Goal: Task Accomplishment & Management: Use online tool/utility

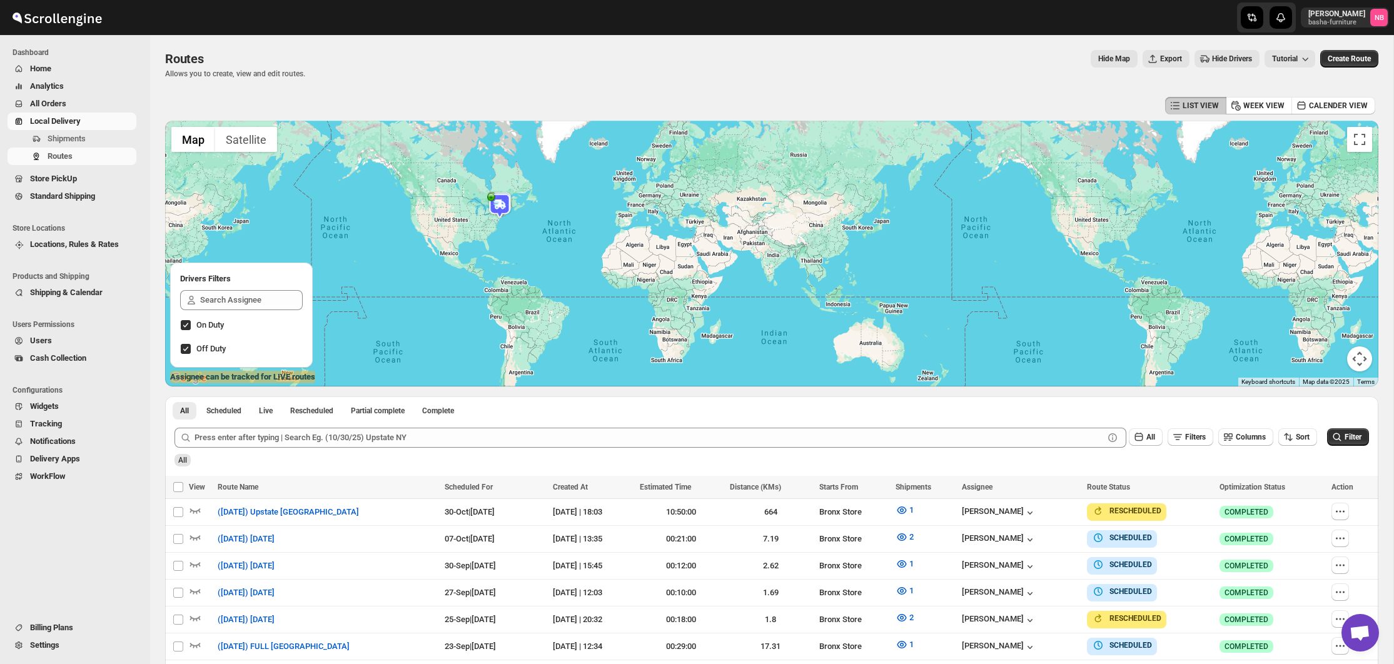
scroll to position [193, 0]
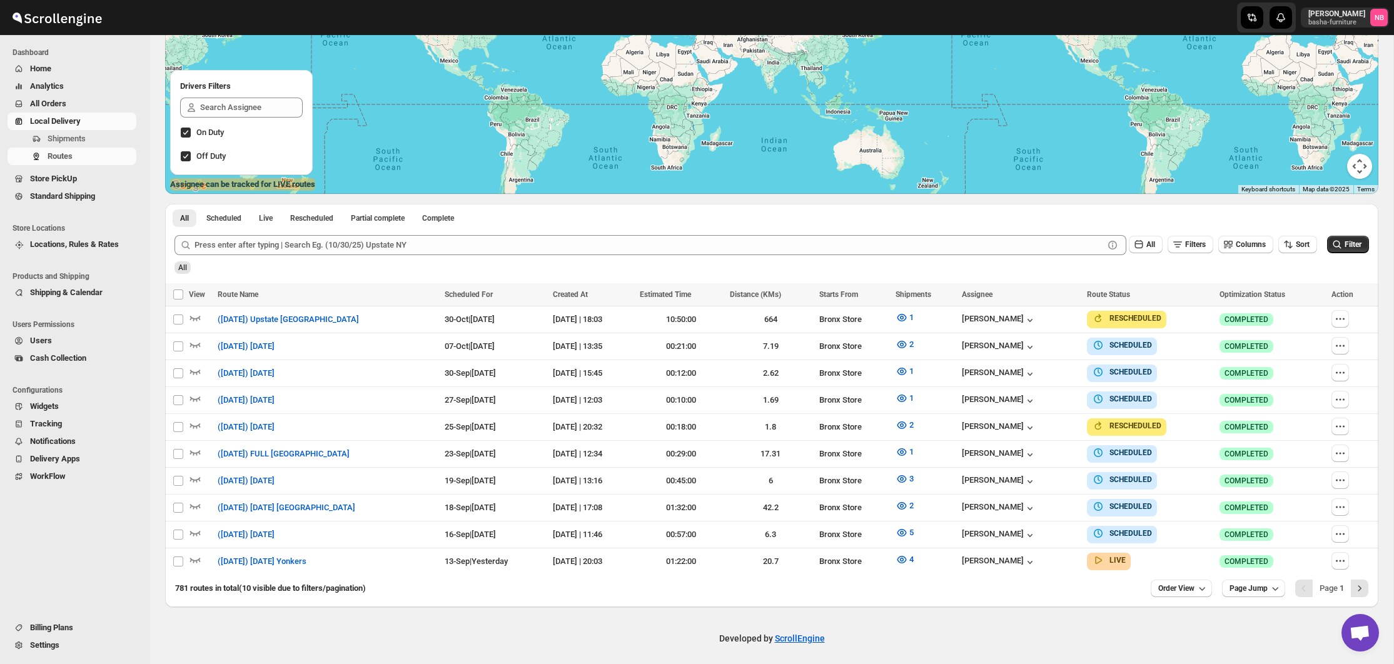
click at [65, 97] on button "All Orders" at bounding box center [72, 104] width 129 height 18
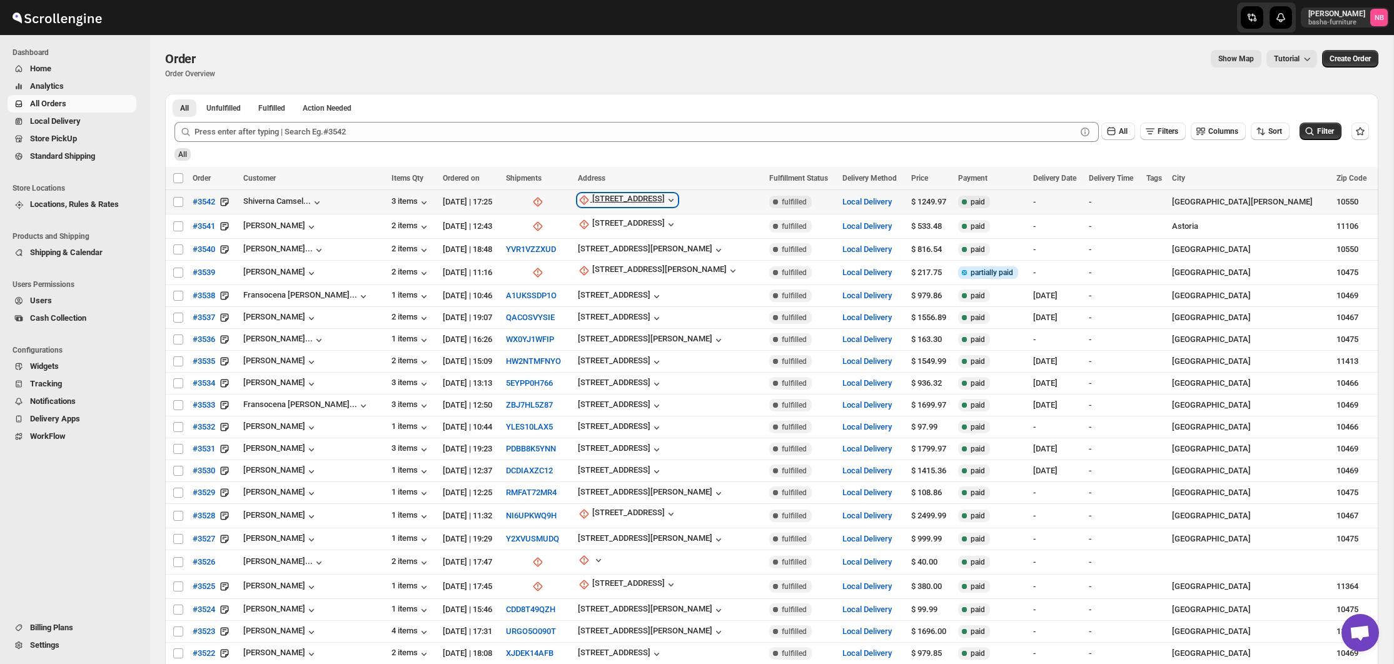
click at [609, 204] on div "[STREET_ADDRESS]" at bounding box center [628, 200] width 73 height 13
click at [615, 270] on span "Update manually" at bounding box center [635, 267] width 59 height 9
select select "US"
select select "[US_STATE]"
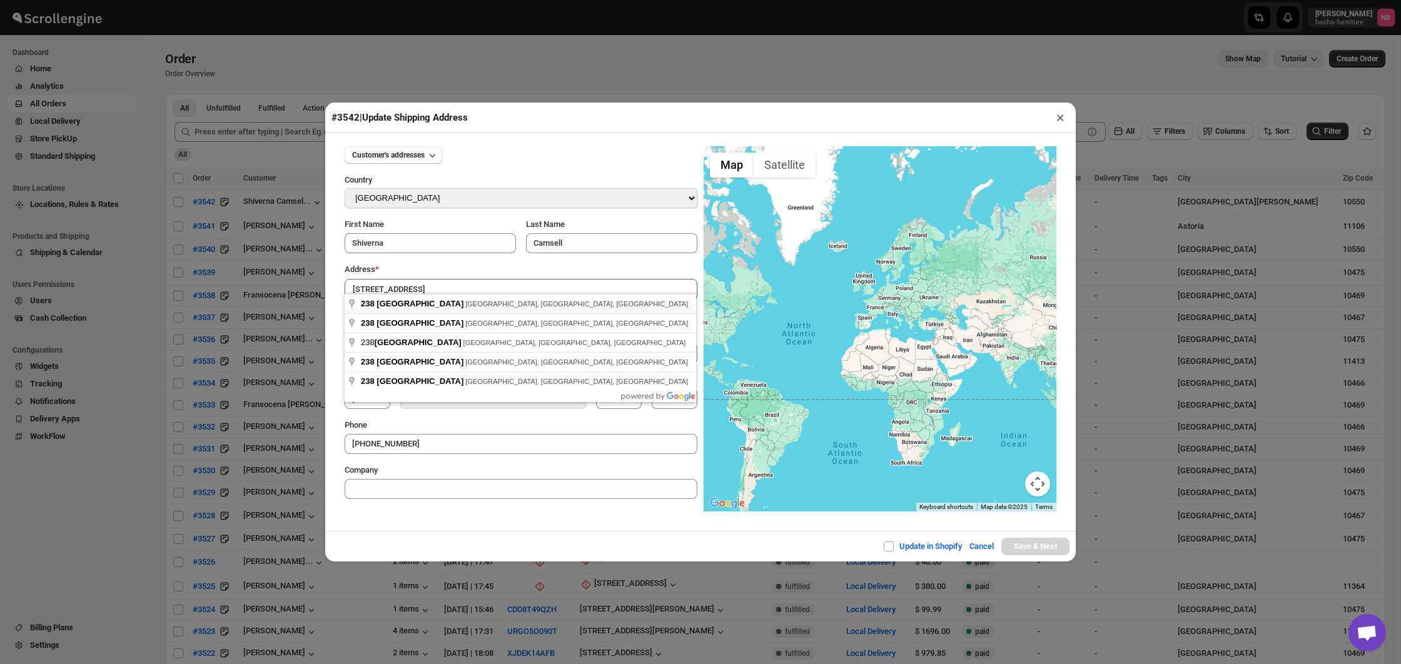
type input "[STREET_ADDRESS]"
type input "[GEOGRAPHIC_DATA]"
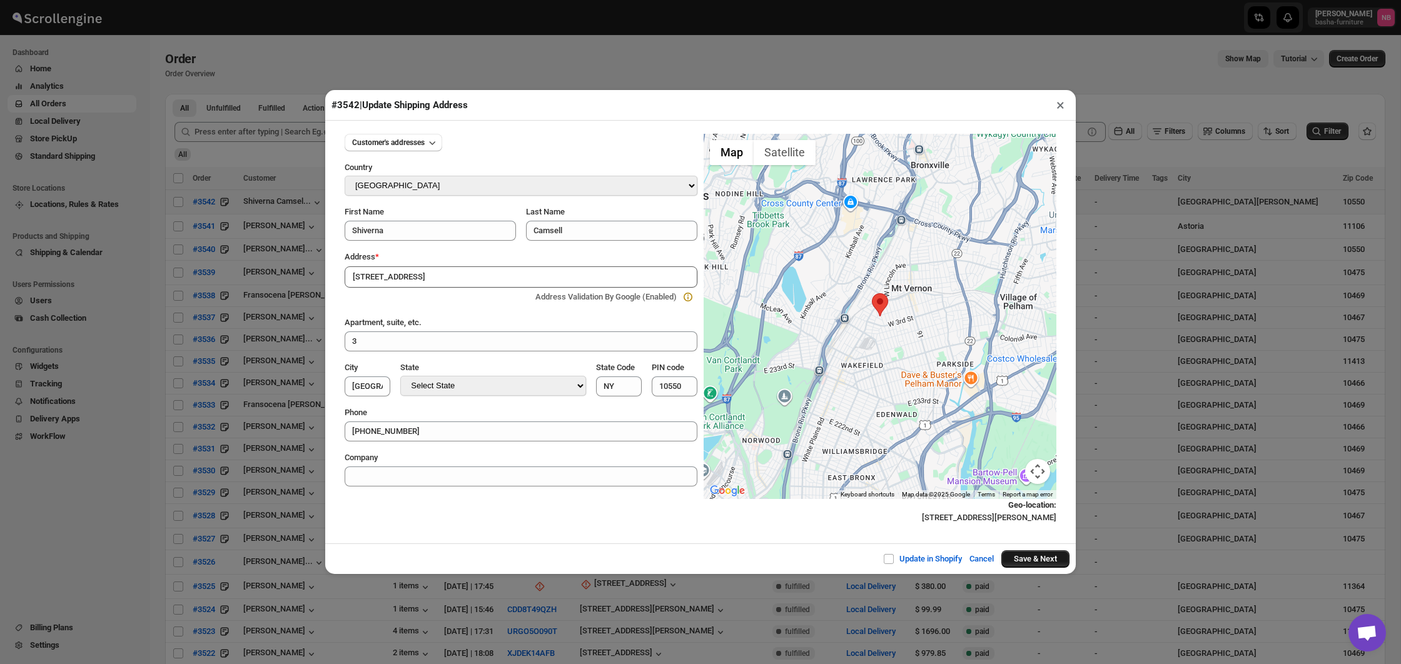
click at [1027, 559] on button "Save & Next" at bounding box center [1035, 559] width 68 height 18
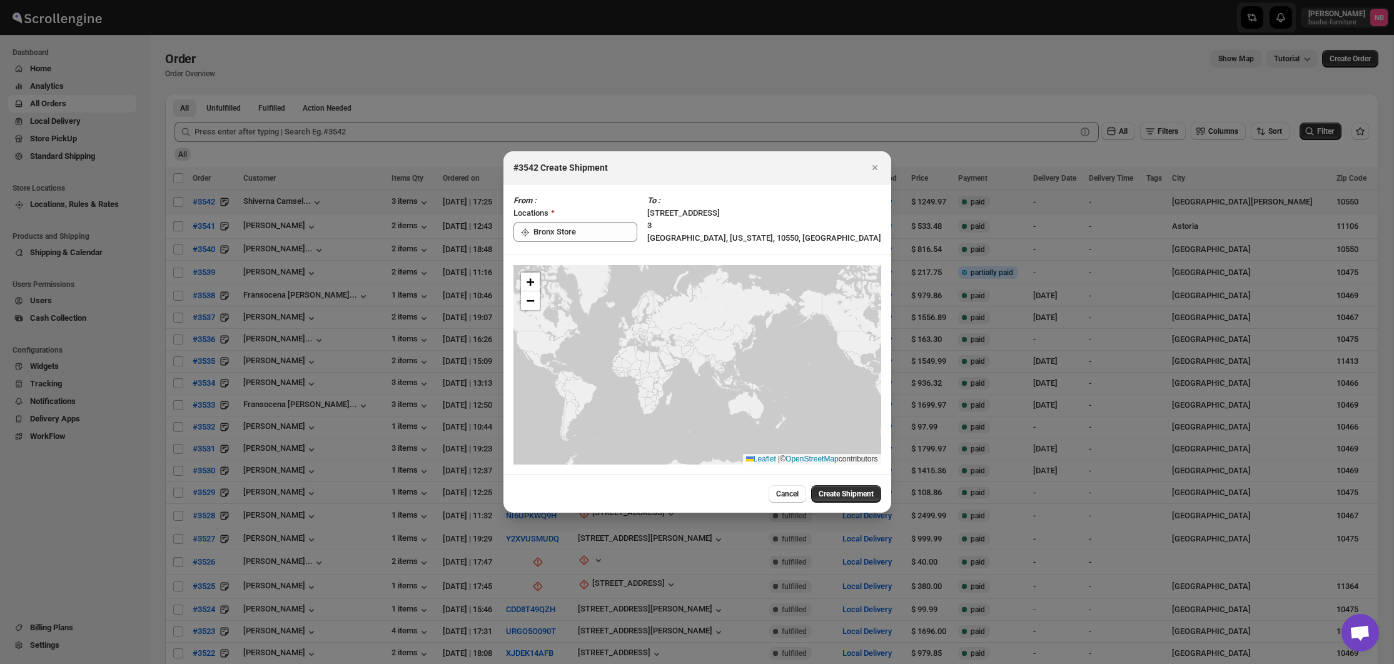
click at [825, 489] on button "Create Shipment" at bounding box center [846, 494] width 70 height 18
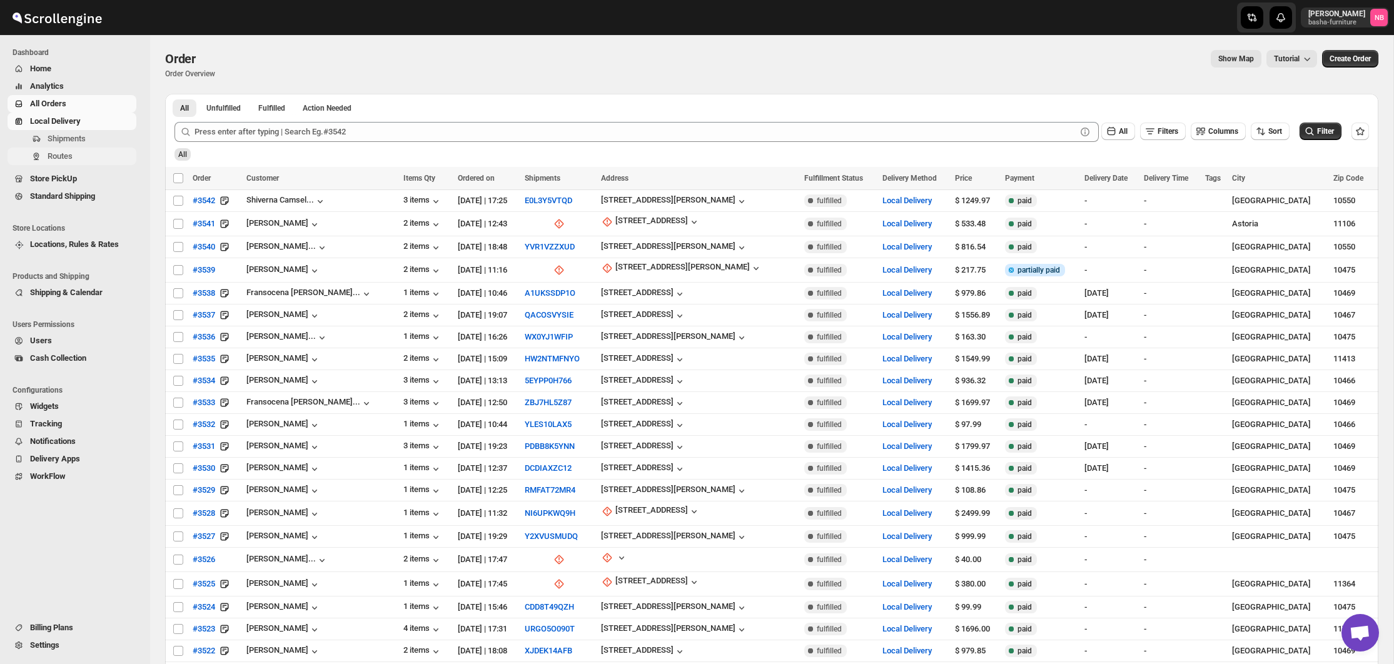
click at [49, 154] on span "Routes" at bounding box center [60, 155] width 25 height 9
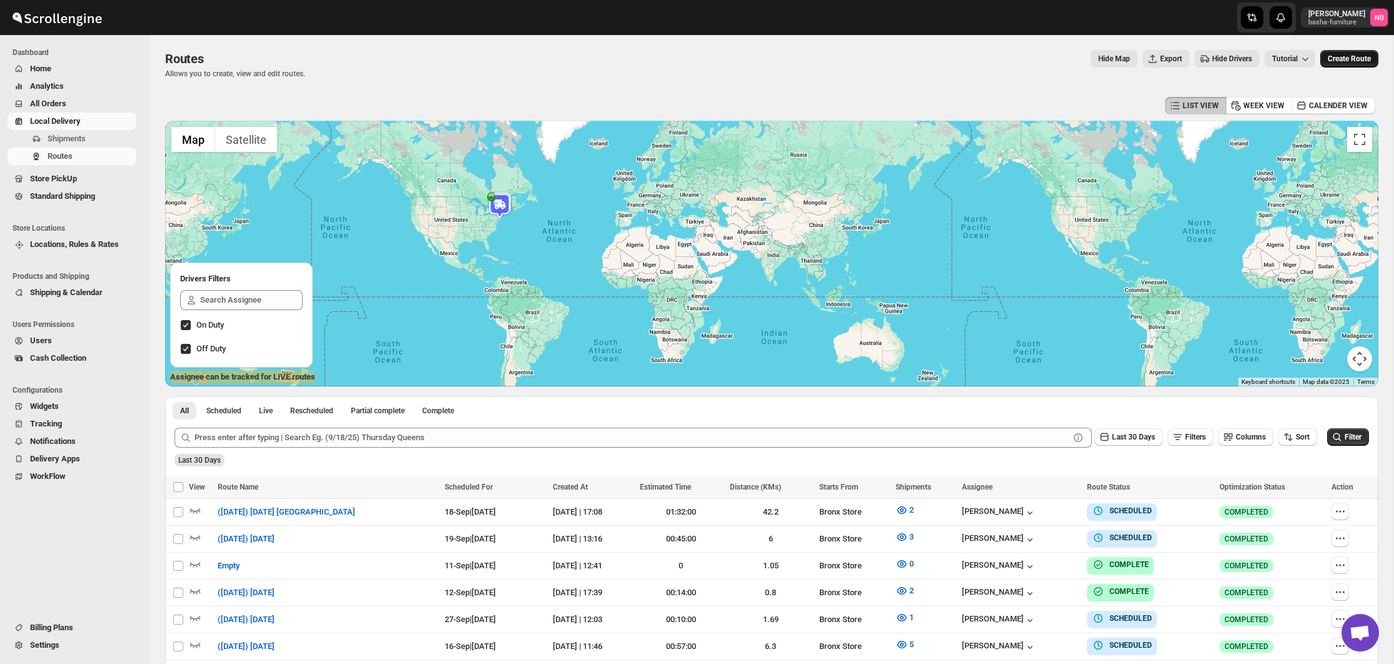
click at [1347, 53] on button "Create Route" at bounding box center [1349, 59] width 58 height 18
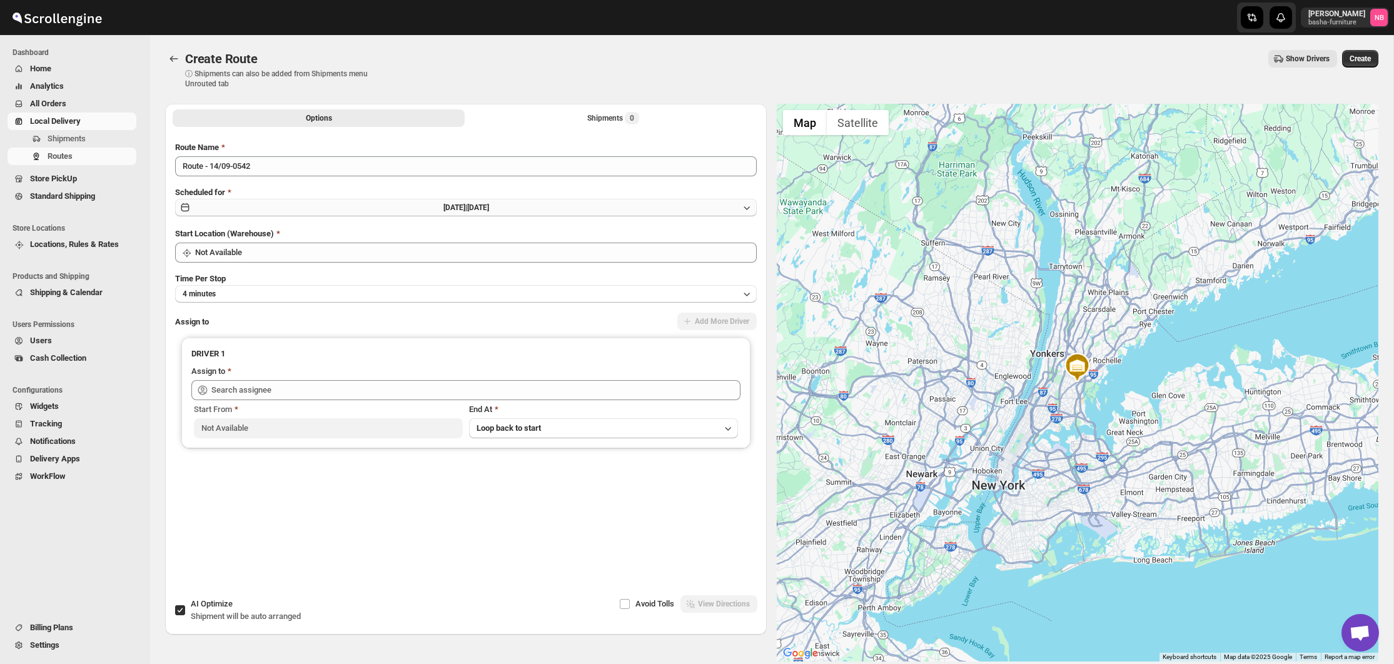
click at [532, 203] on button "[DATE] | [DATE]" at bounding box center [465, 208] width 581 height 18
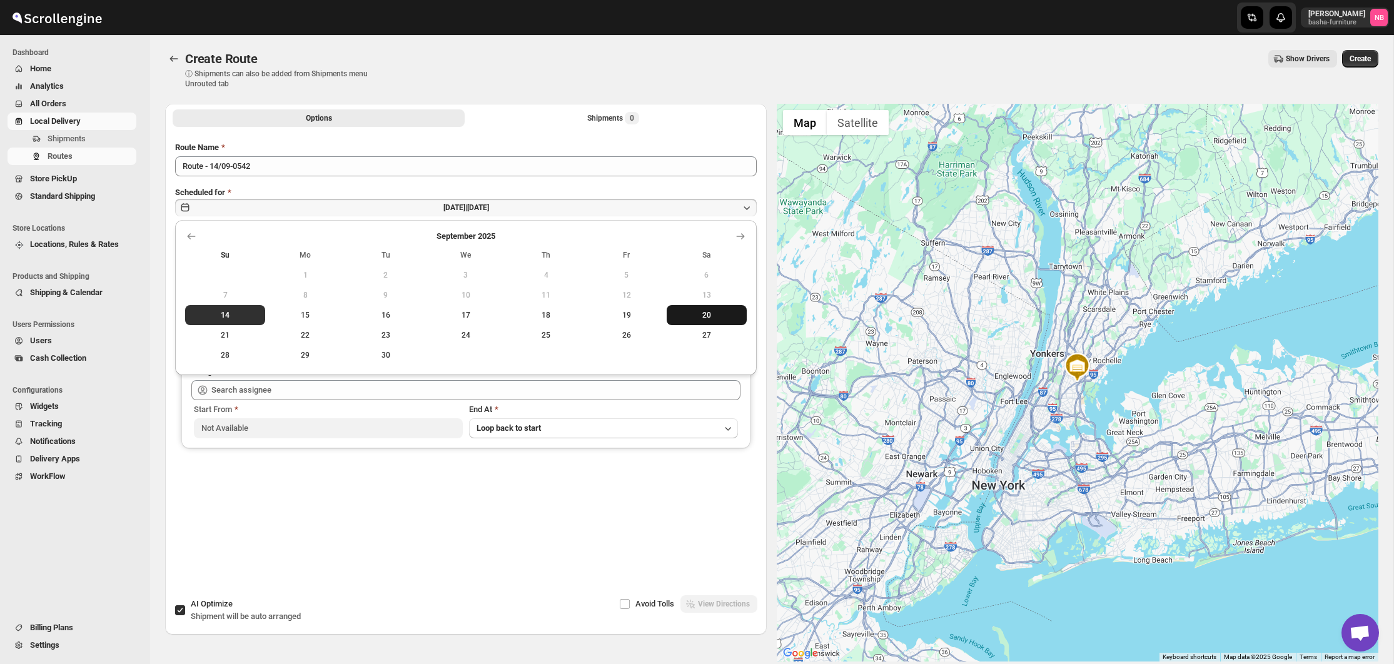
click at [706, 312] on span "20" at bounding box center [707, 315] width 70 height 10
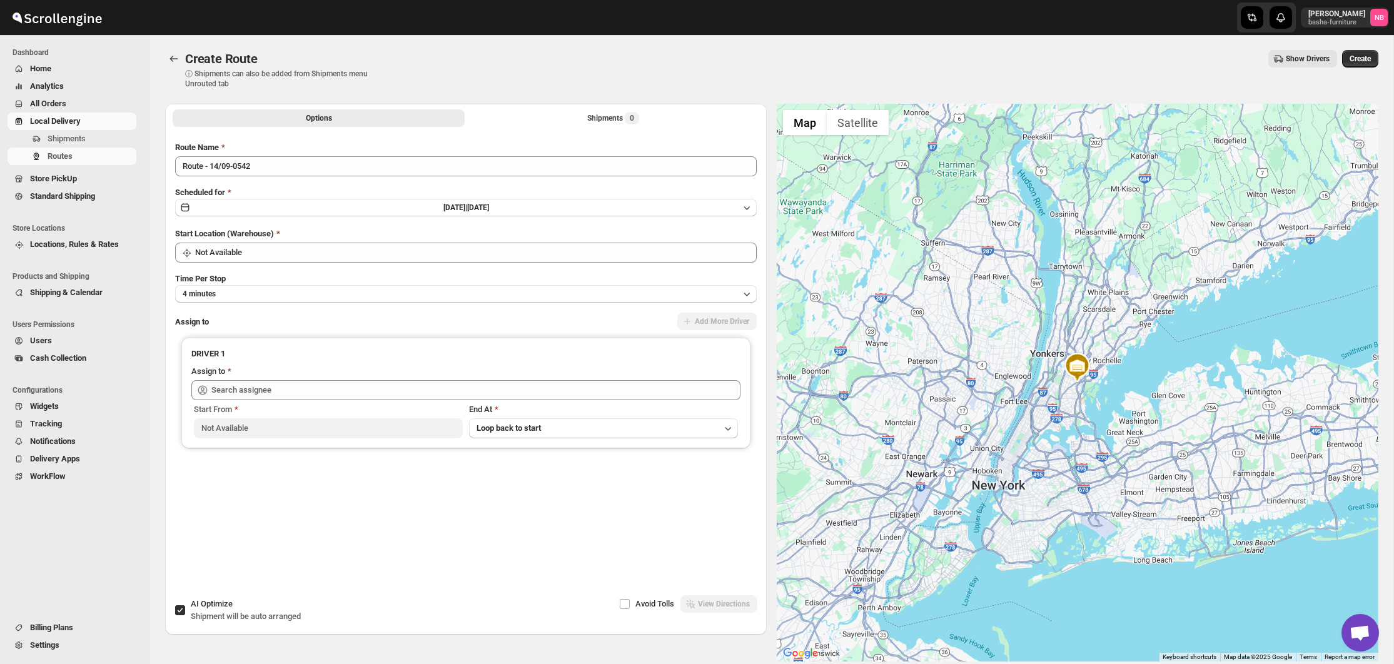
click at [443, 178] on div "Route Name Route - 14/09-0542 Scheduled for [DATE] | [DATE] Start Location (War…" at bounding box center [465, 345] width 581 height 409
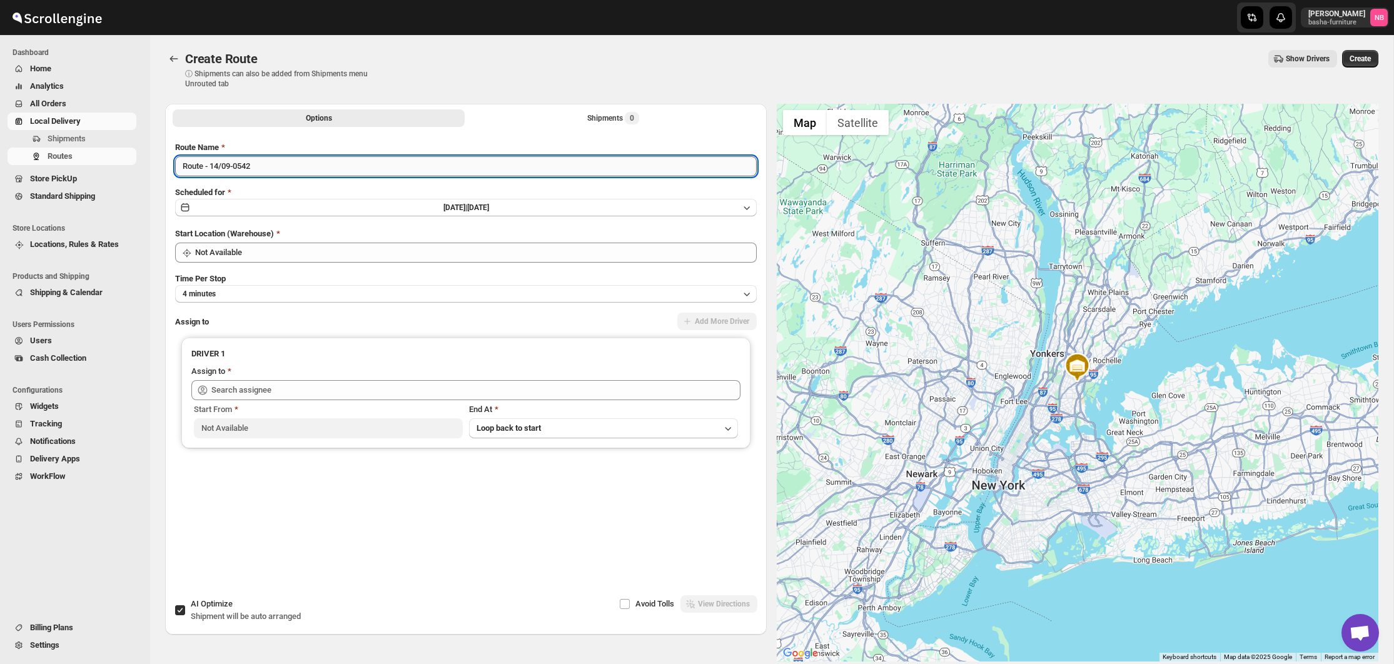
click at [439, 173] on input "Route - 14/09-0542" at bounding box center [465, 166] width 581 height 20
type input "([DATE]) [DATE]"
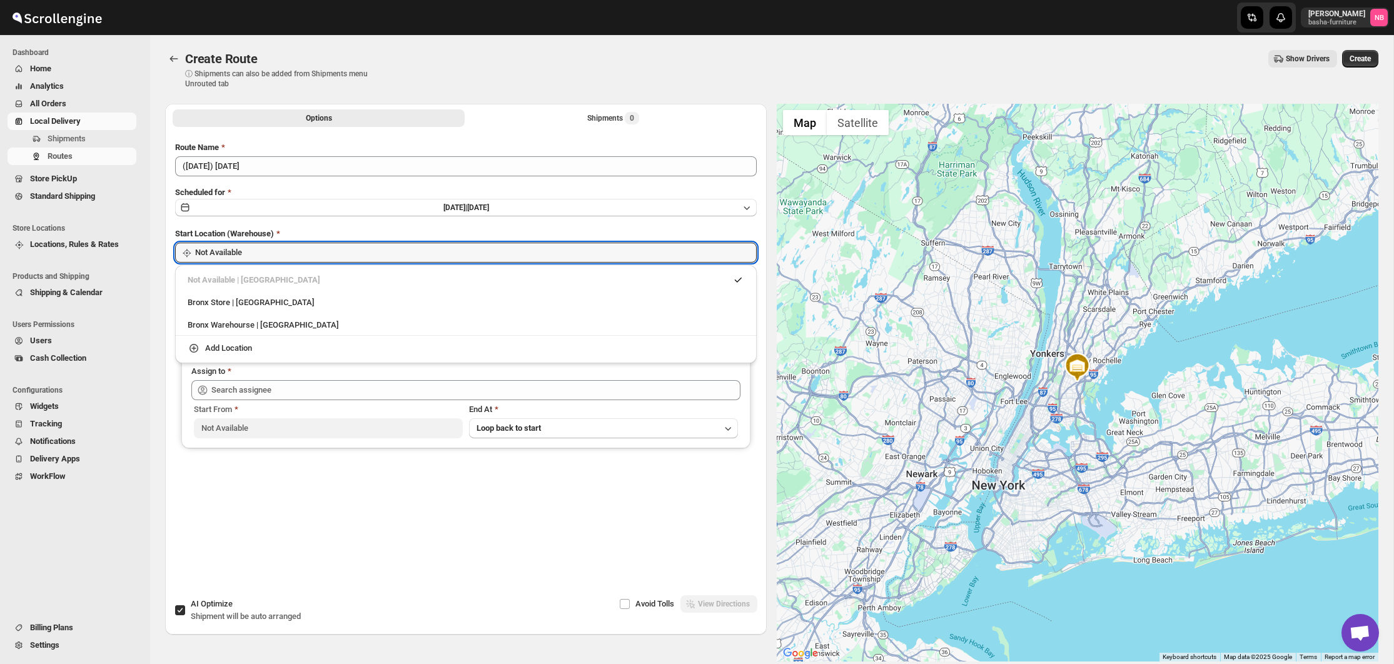
drag, startPoint x: 228, startPoint y: 256, endPoint x: 232, endPoint y: 291, distance: 35.2
click at [228, 256] on input "Not Available" at bounding box center [475, 253] width 561 height 20
click at [230, 309] on div "Bronx Store | [GEOGRAPHIC_DATA]" at bounding box center [465, 303] width 571 height 20
type input "Bronx Store"
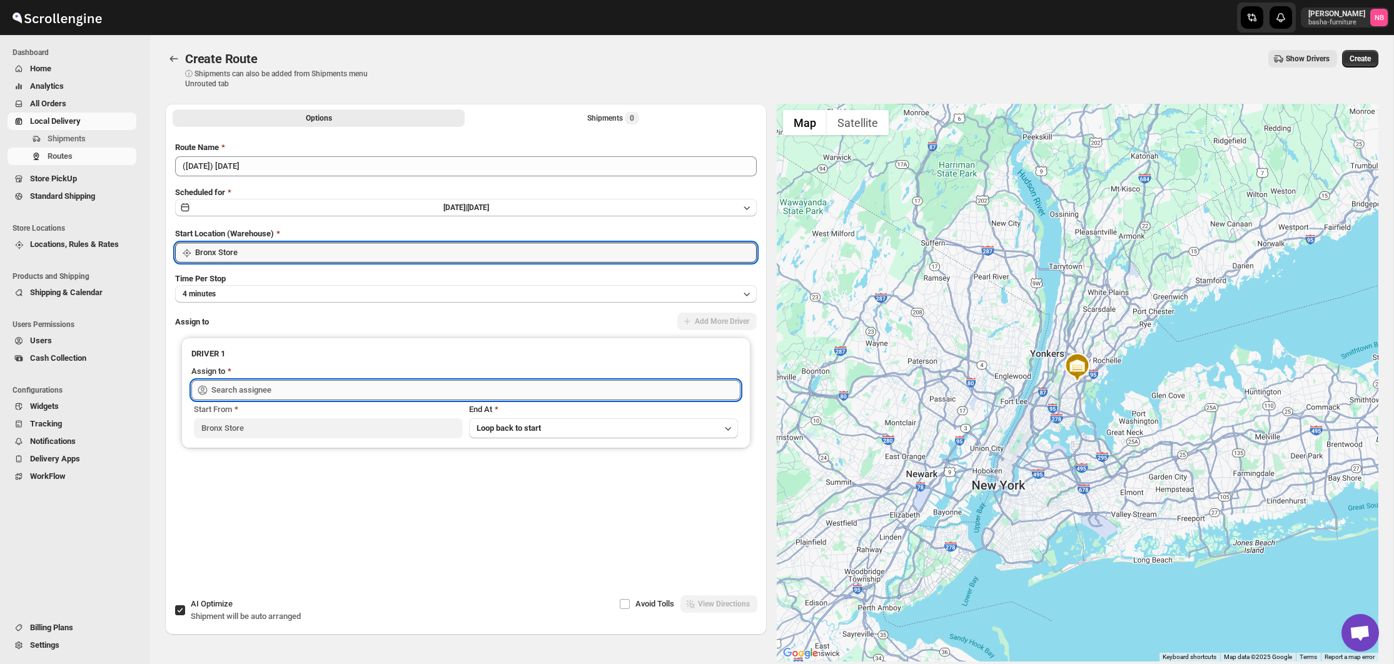
click at [278, 398] on input "text" at bounding box center [475, 390] width 529 height 20
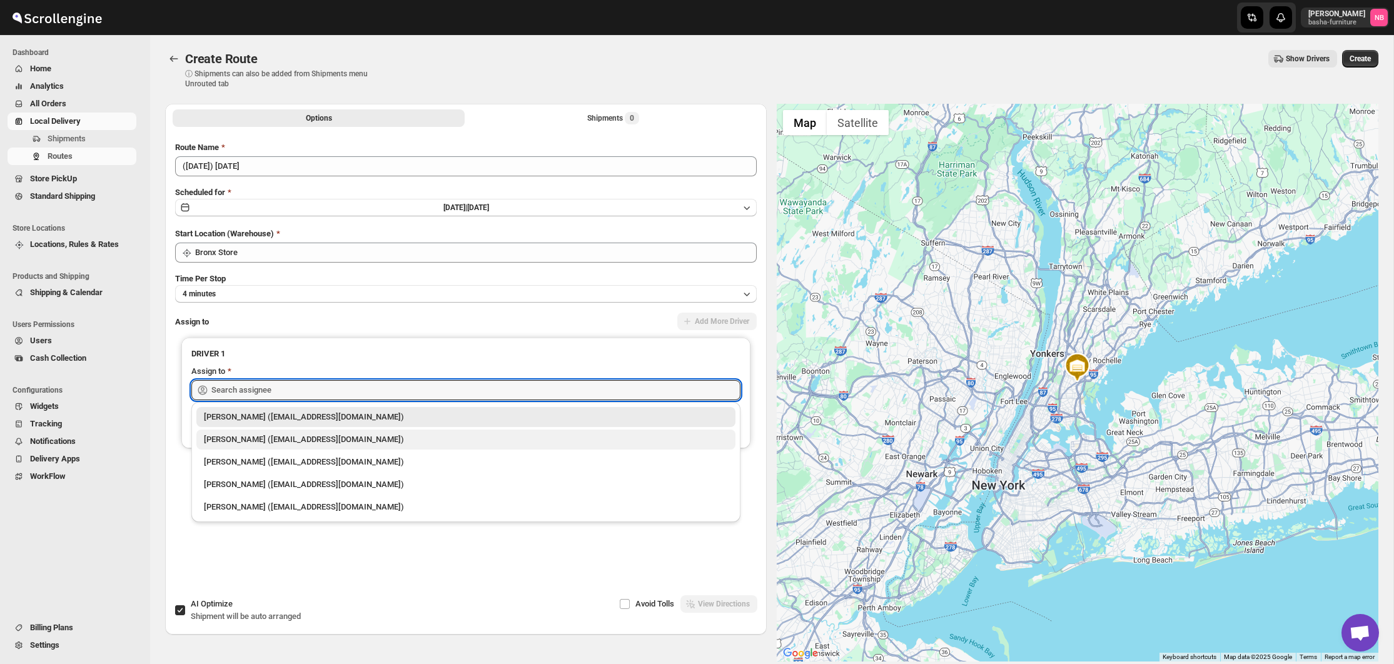
click at [263, 435] on div "[PERSON_NAME] ([EMAIL_ADDRESS][DOMAIN_NAME])" at bounding box center [465, 440] width 539 height 20
type input "[PERSON_NAME] ([EMAIL_ADDRESS][DOMAIN_NAME])"
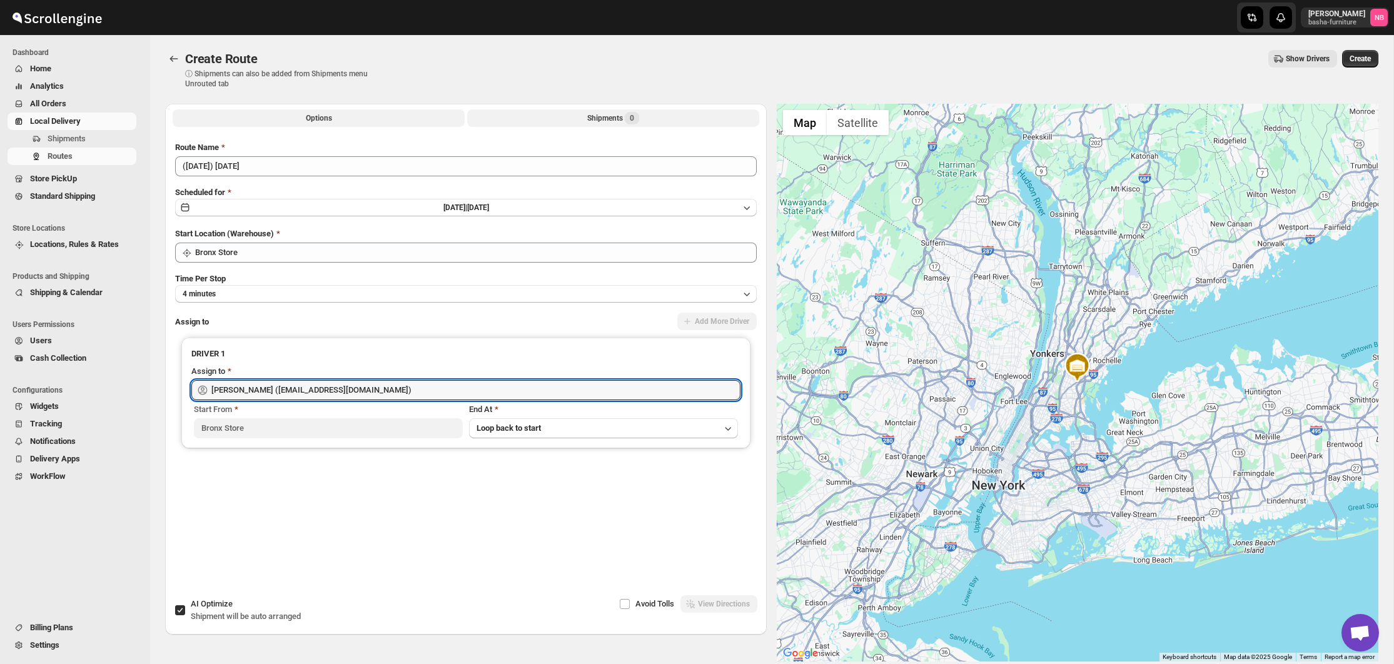
click at [534, 117] on button "Shipments 0" at bounding box center [613, 118] width 292 height 18
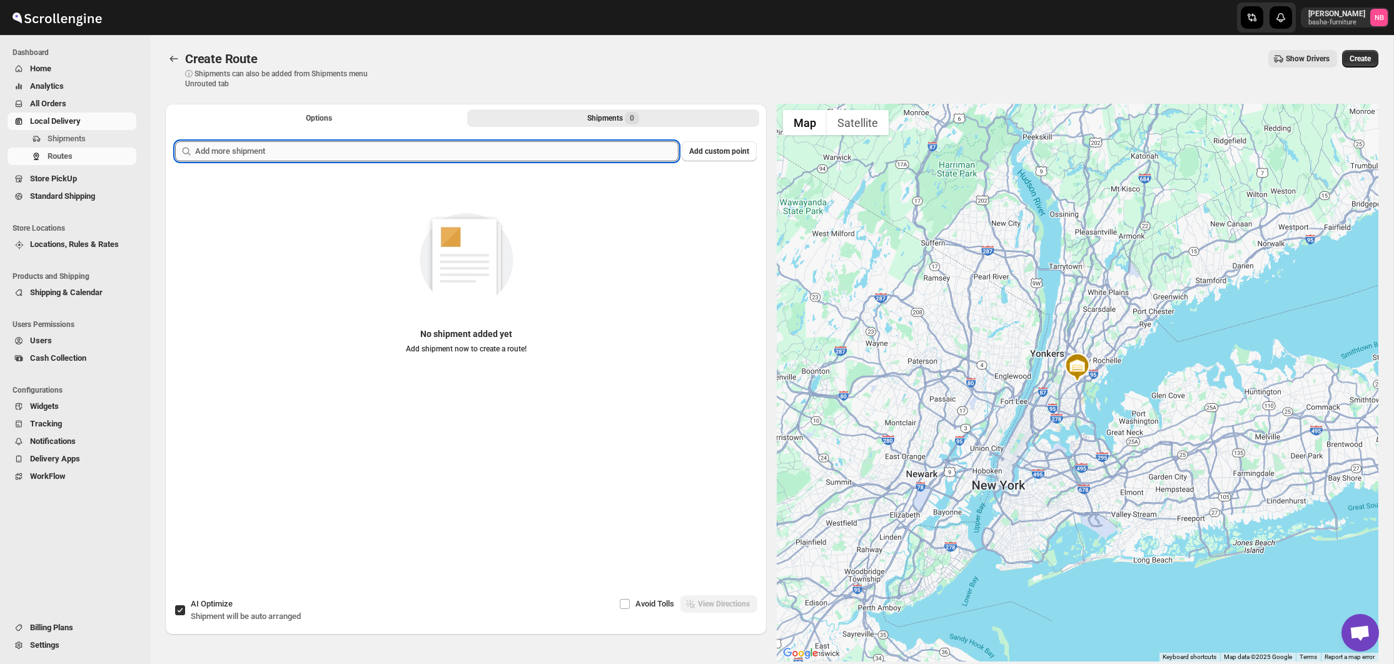
click at [476, 155] on input "text" at bounding box center [436, 151] width 483 height 20
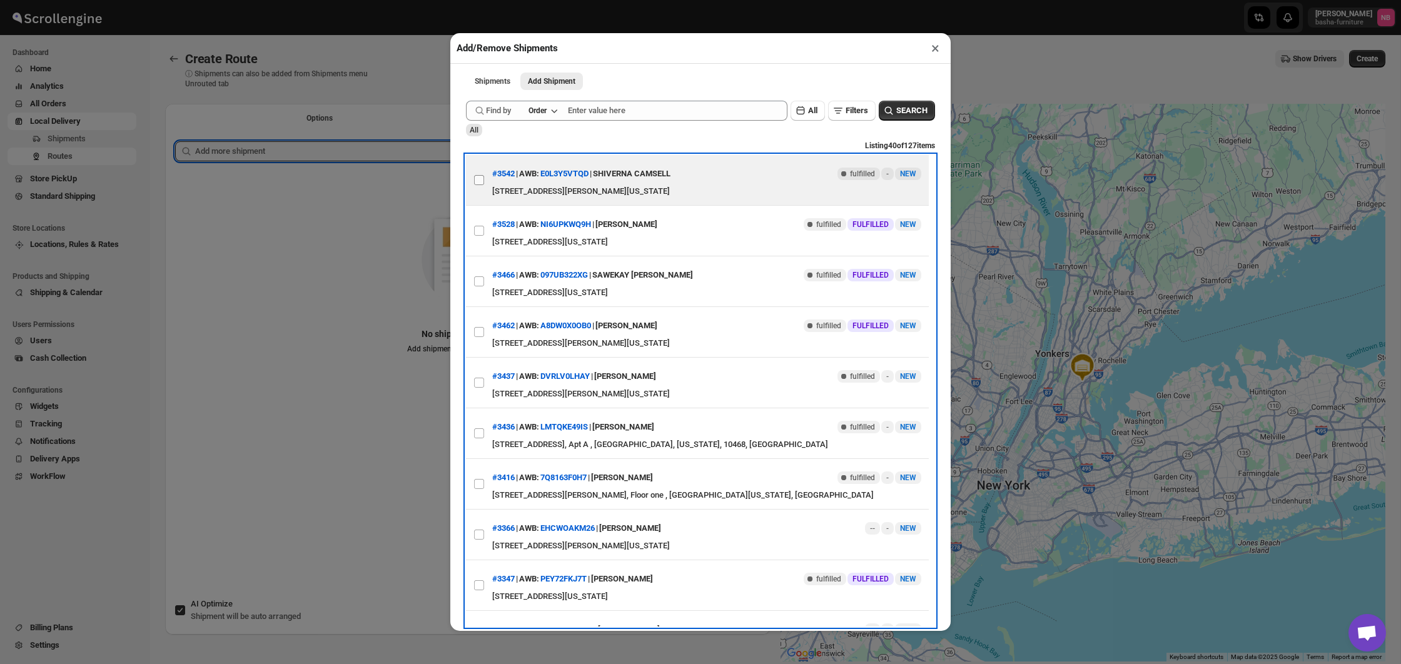
click at [489, 181] on label "View details for 68c736bb8f29d9ce0bedb14b" at bounding box center [479, 180] width 26 height 50
click at [484, 181] on input "View details for 68c736bb8f29d9ce0bedb14b" at bounding box center [479, 180] width 10 height 10
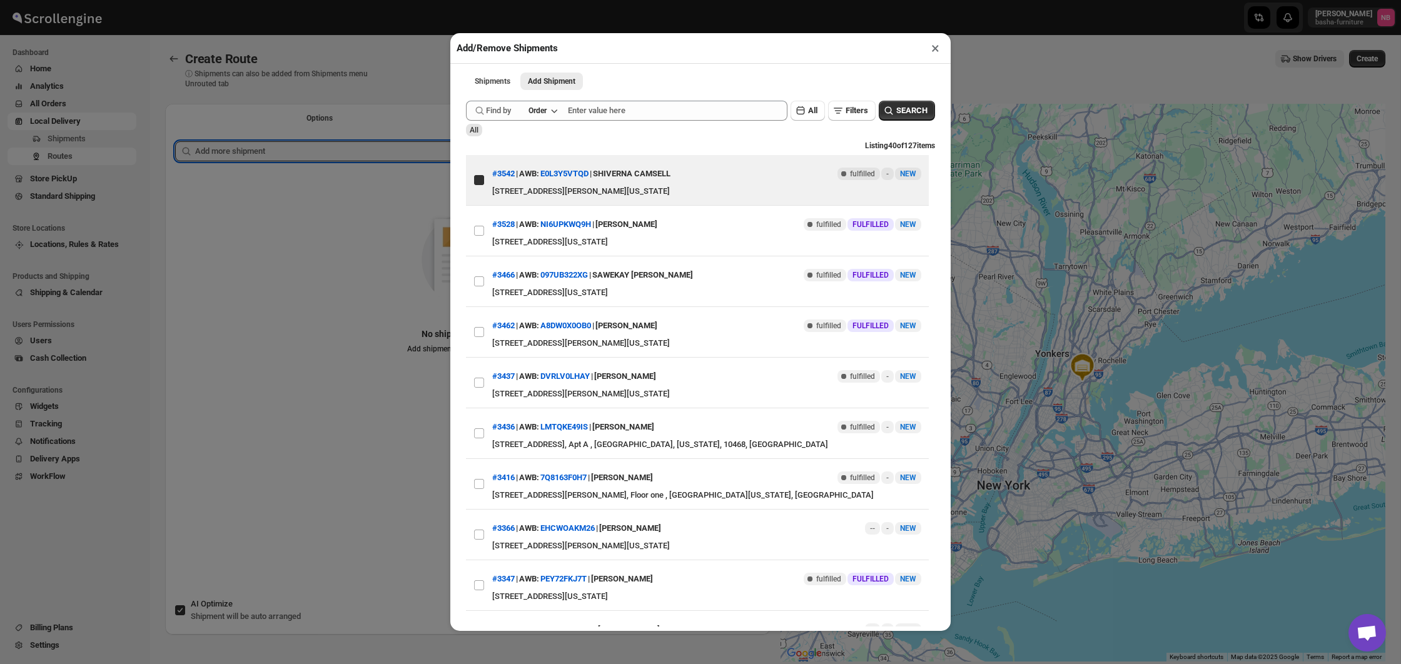
checkbox input "true"
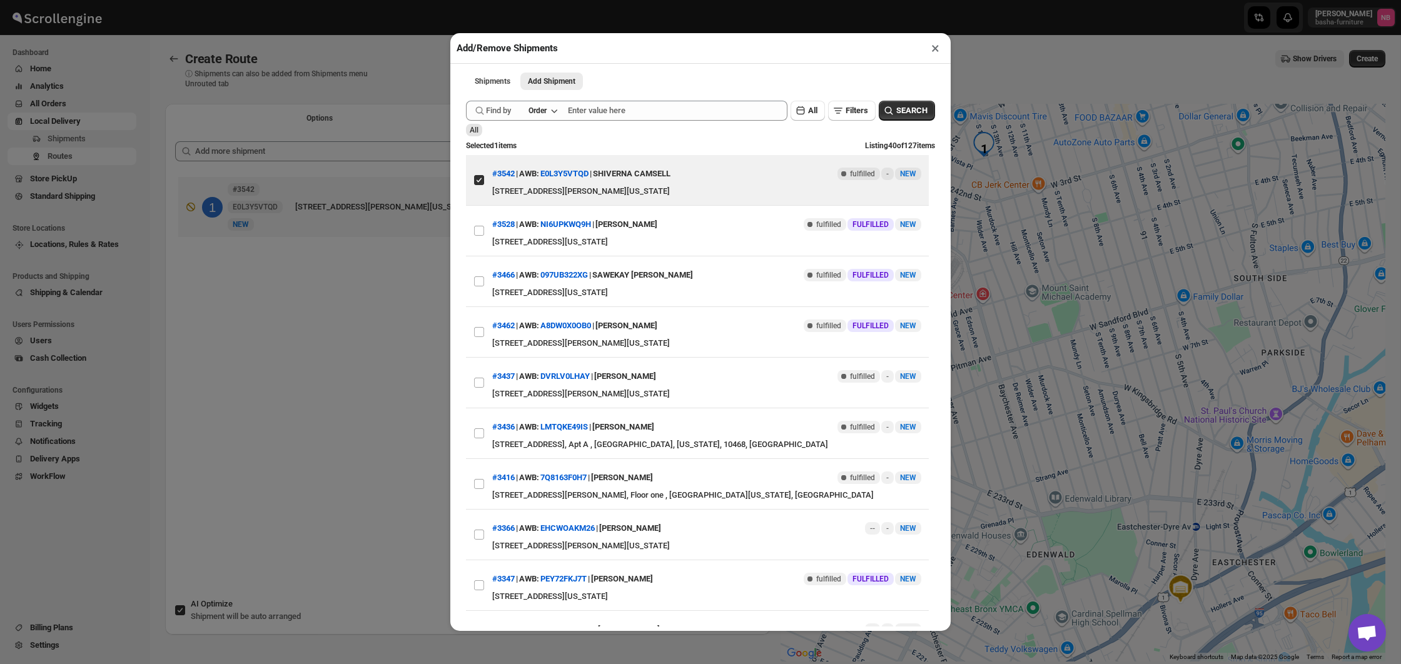
click at [413, 256] on div "Add/Remove Shipments × Shipments Add Shipment More views Shipments Add Shipment…" at bounding box center [700, 332] width 1401 height 664
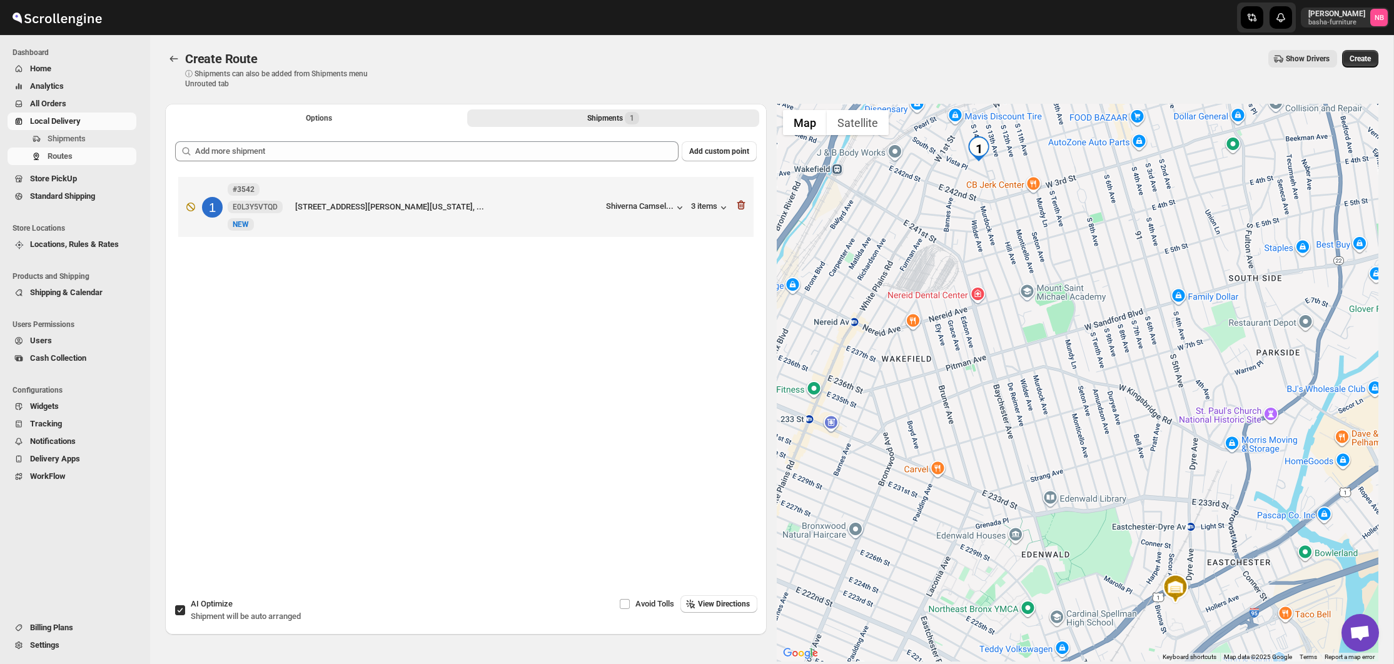
click at [354, 129] on div "Options Shipments 1 More views Options Shipments 1 More views" at bounding box center [465, 118] width 601 height 28
click at [345, 120] on button "Options" at bounding box center [319, 118] width 292 height 18
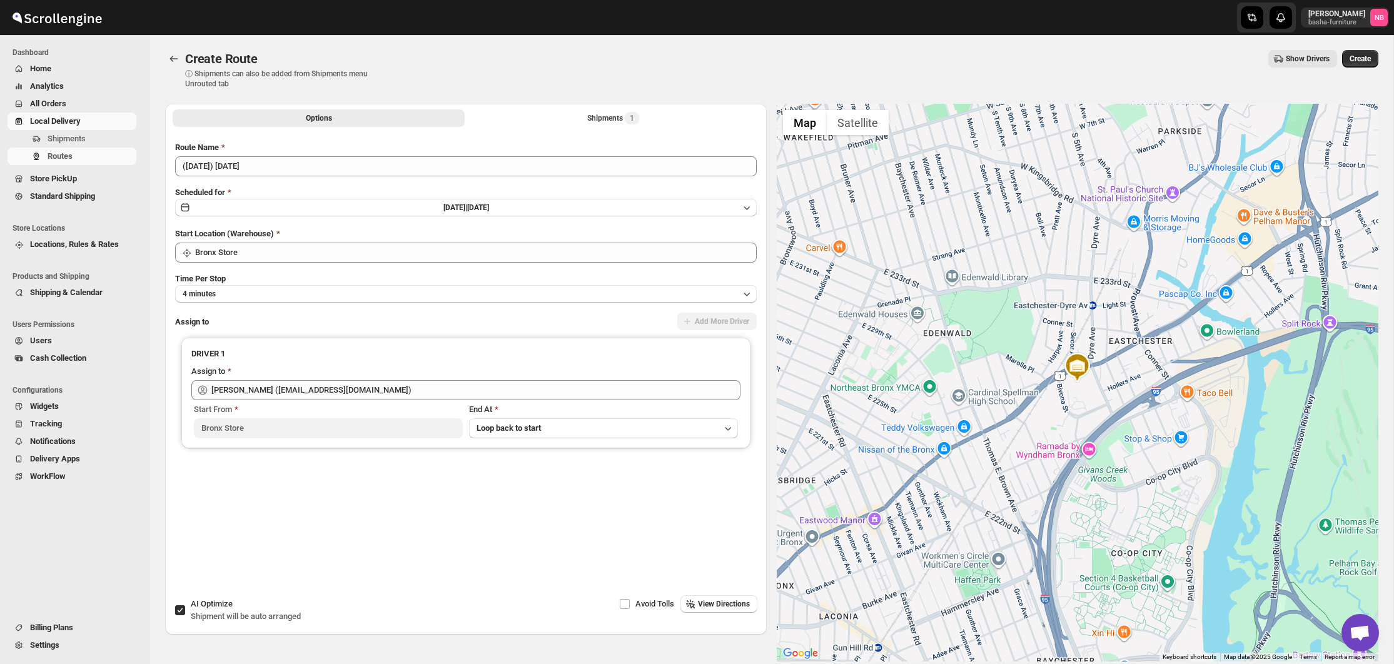
click at [1347, 52] on button "Create" at bounding box center [1360, 59] width 36 height 18
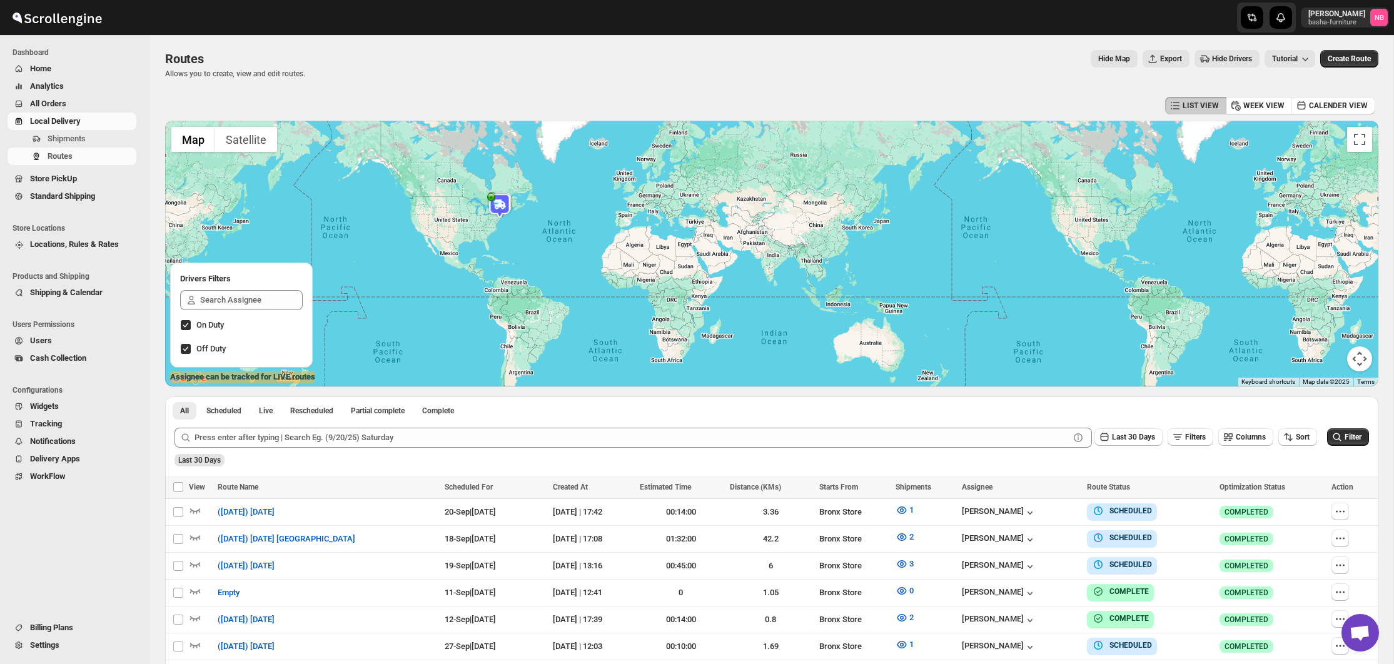
click at [99, 101] on span "All Orders" at bounding box center [82, 104] width 104 height 13
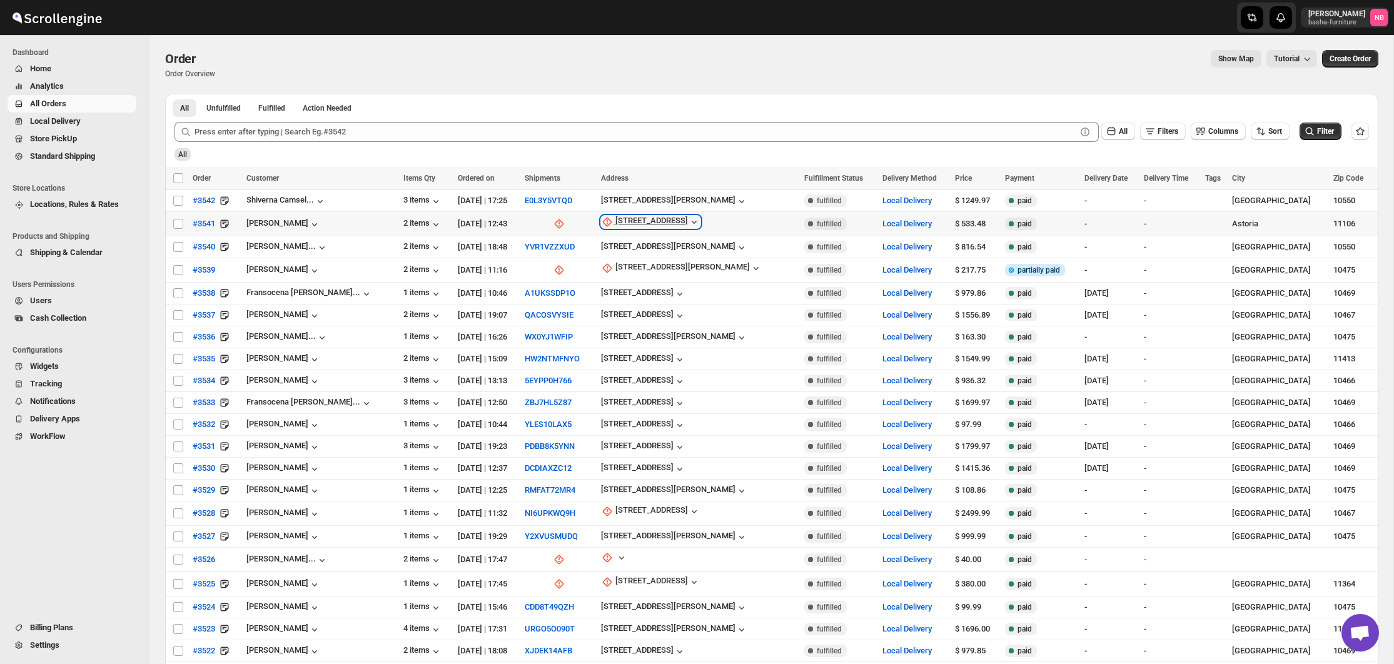
click at [633, 222] on div "[STREET_ADDRESS]" at bounding box center [651, 222] width 73 height 13
click at [636, 284] on span "Update manually" at bounding box center [629, 290] width 66 height 13
select select "US"
select select "[US_STATE]"
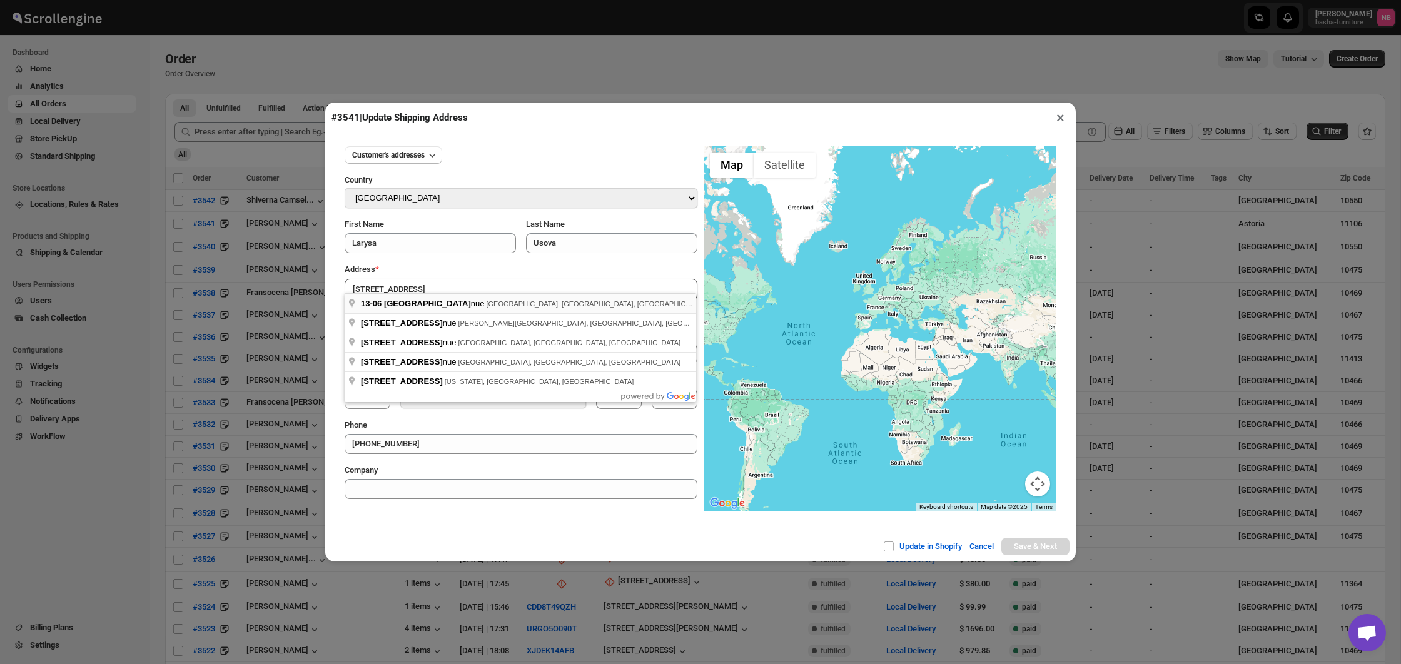
type input "[STREET_ADDRESS]"
type input "[GEOGRAPHIC_DATA]"
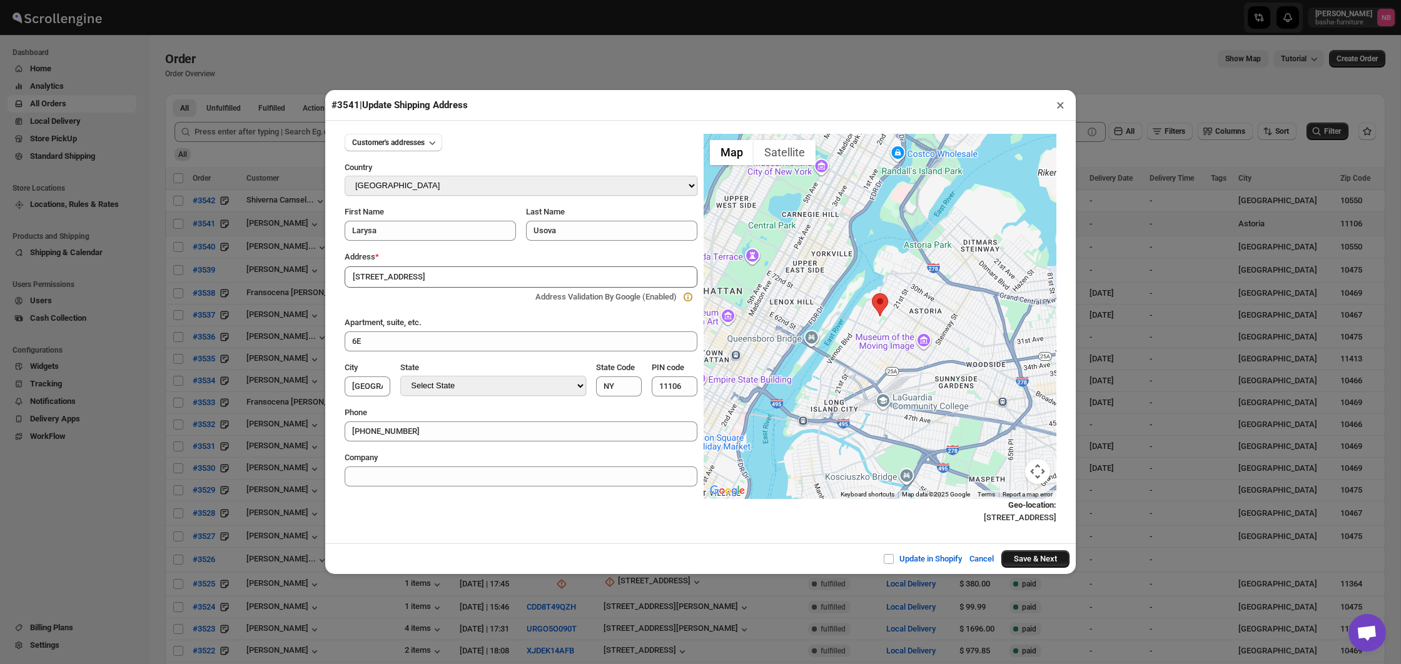
click at [1022, 556] on button "Save & Next" at bounding box center [1035, 559] width 68 height 18
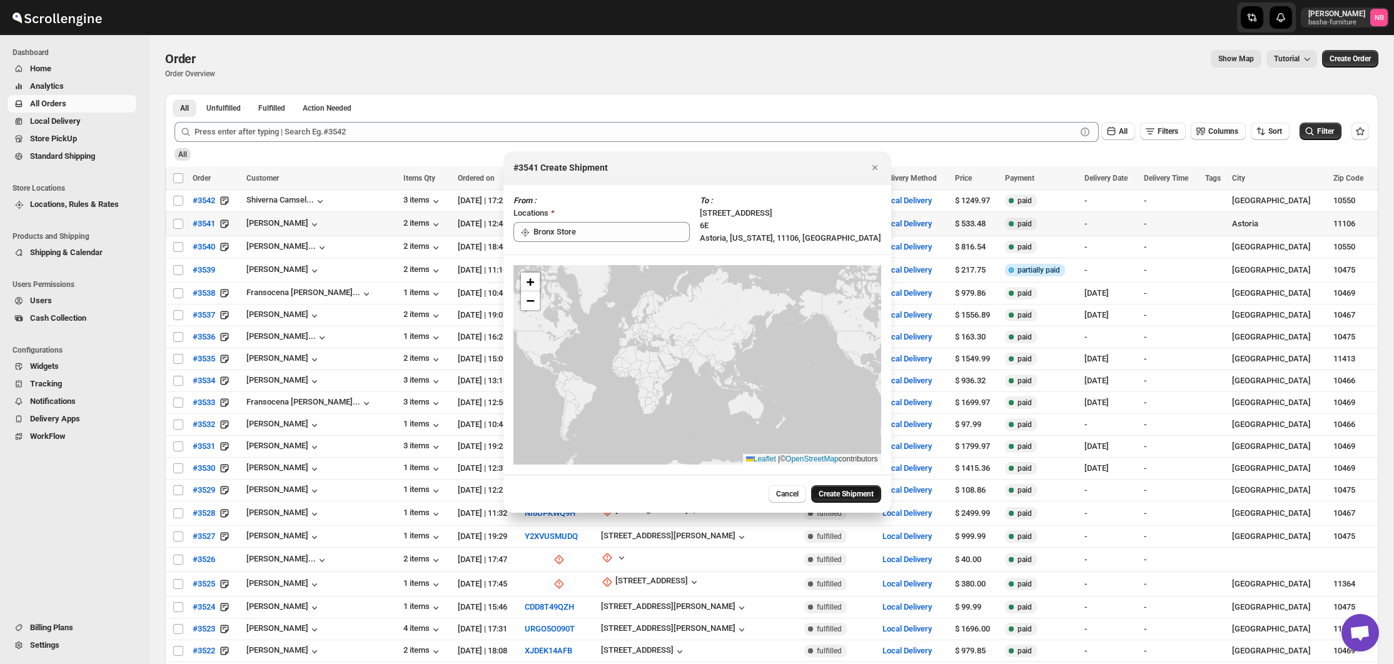
click at [833, 491] on span "Create Shipment" at bounding box center [845, 494] width 55 height 10
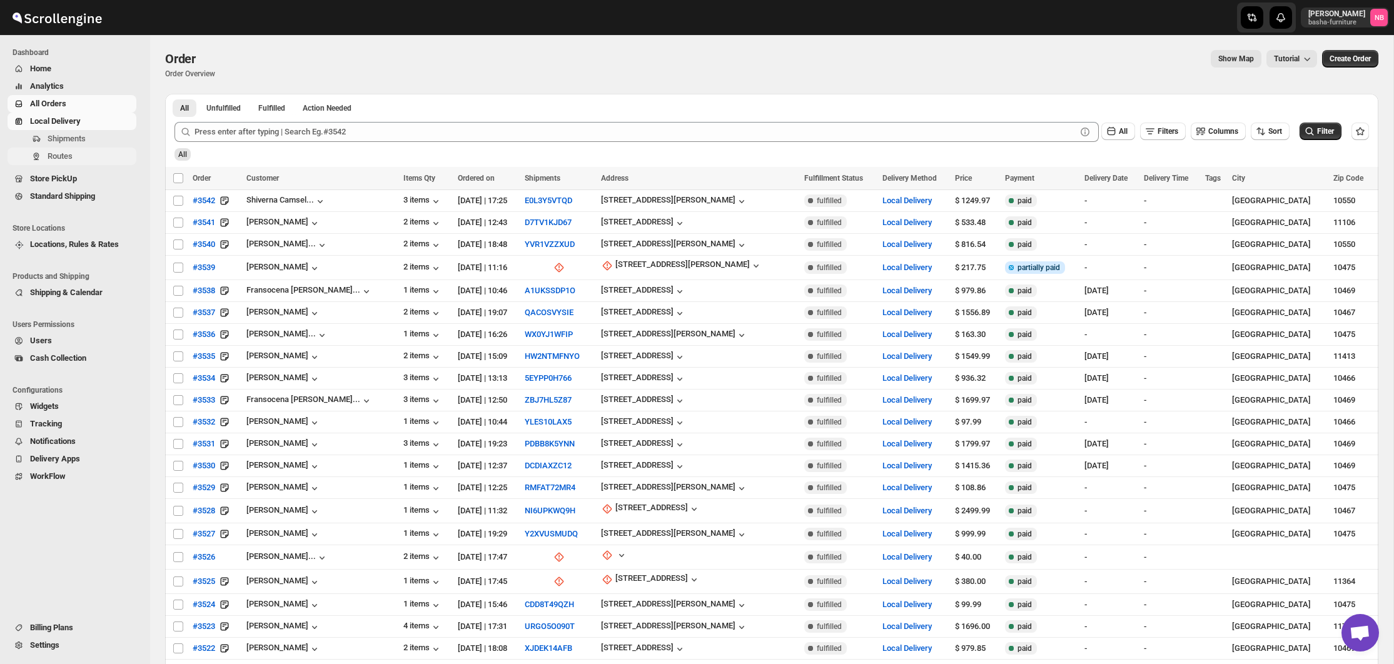
click at [79, 150] on span "Routes" at bounding box center [91, 156] width 86 height 13
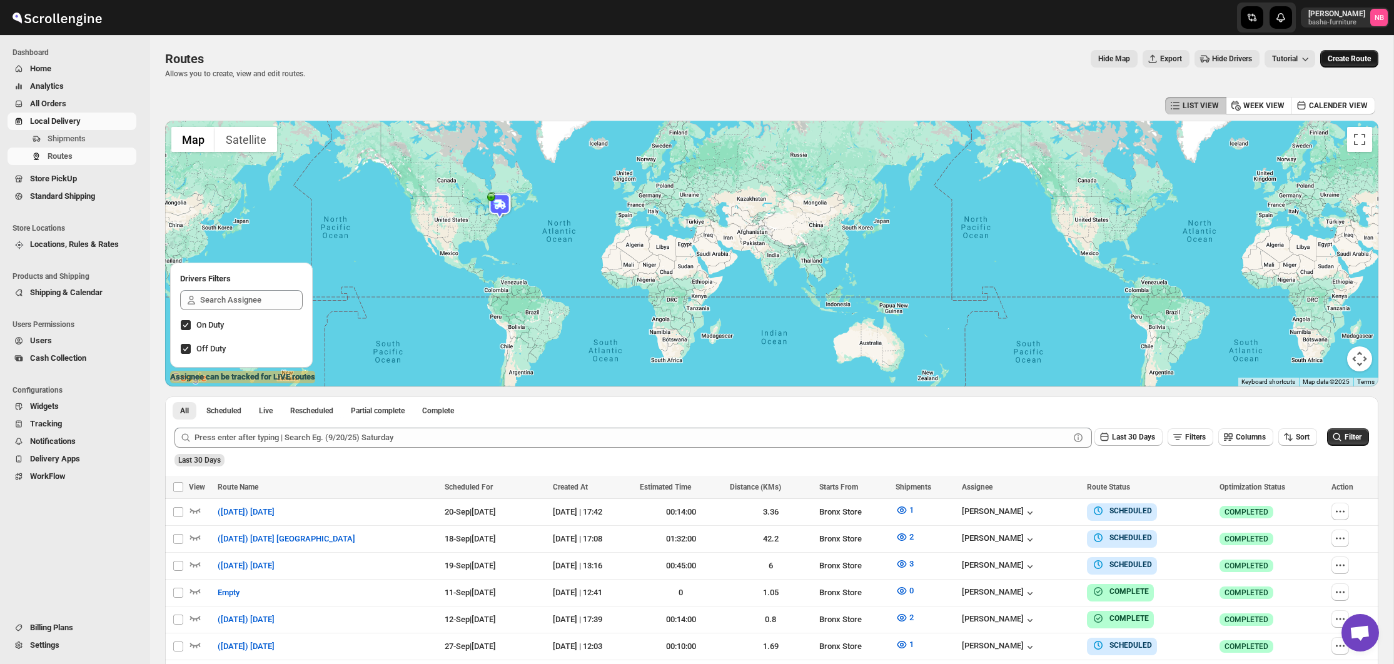
click at [1364, 58] on span "Create Route" at bounding box center [1348, 59] width 43 height 10
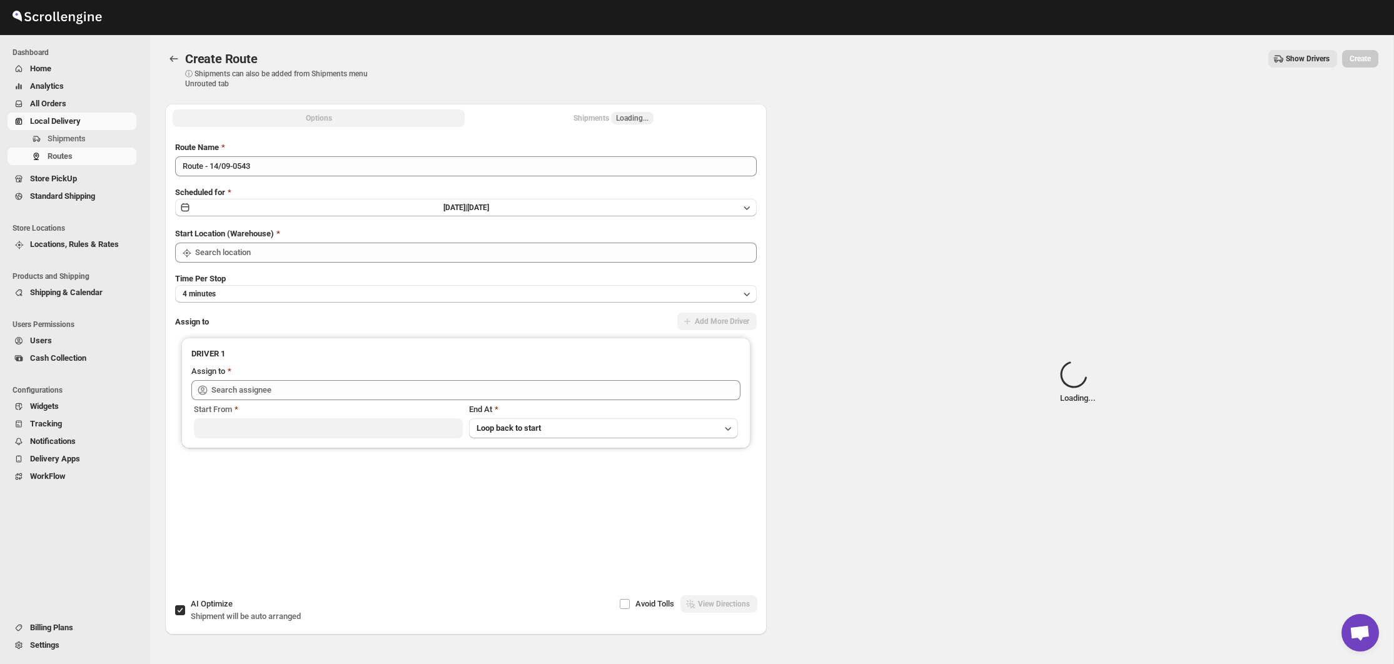
type input "Not Available"
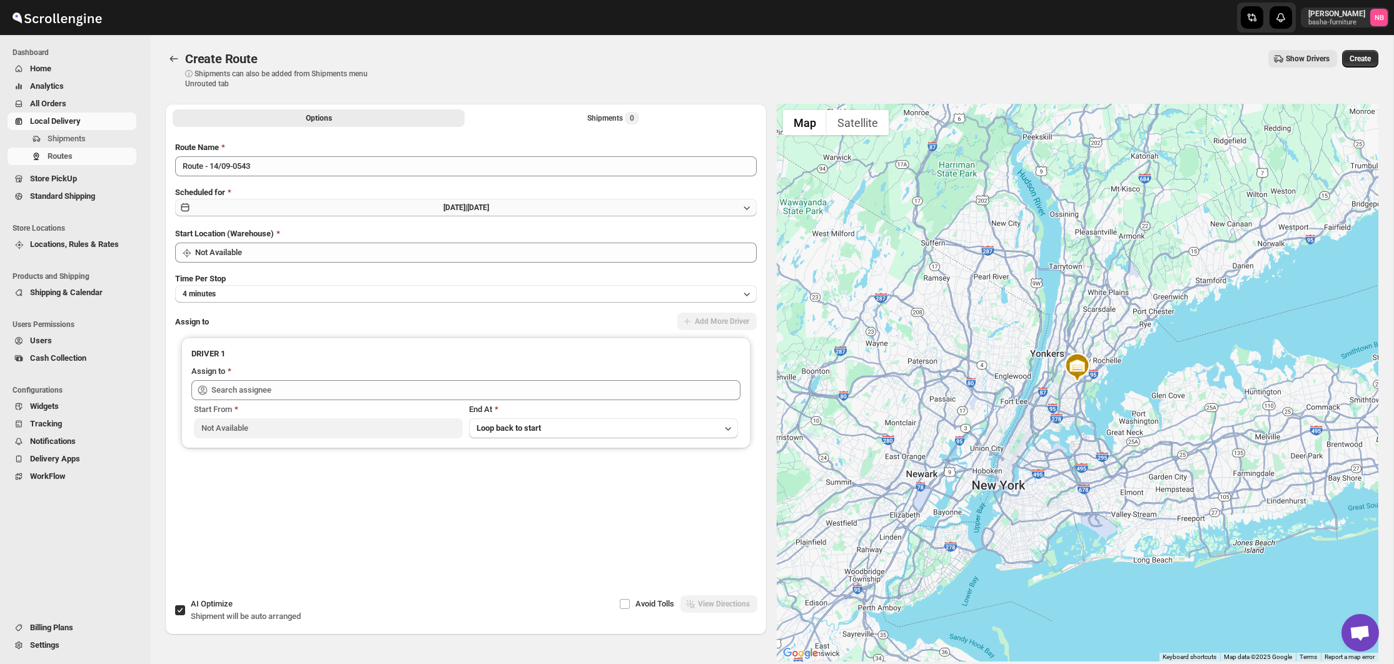
click at [489, 211] on span "[DATE]" at bounding box center [478, 207] width 22 height 9
drag, startPoint x: 692, startPoint y: 314, endPoint x: 555, endPoint y: 206, distance: 174.0
click at [691, 313] on span "20" at bounding box center [707, 315] width 70 height 10
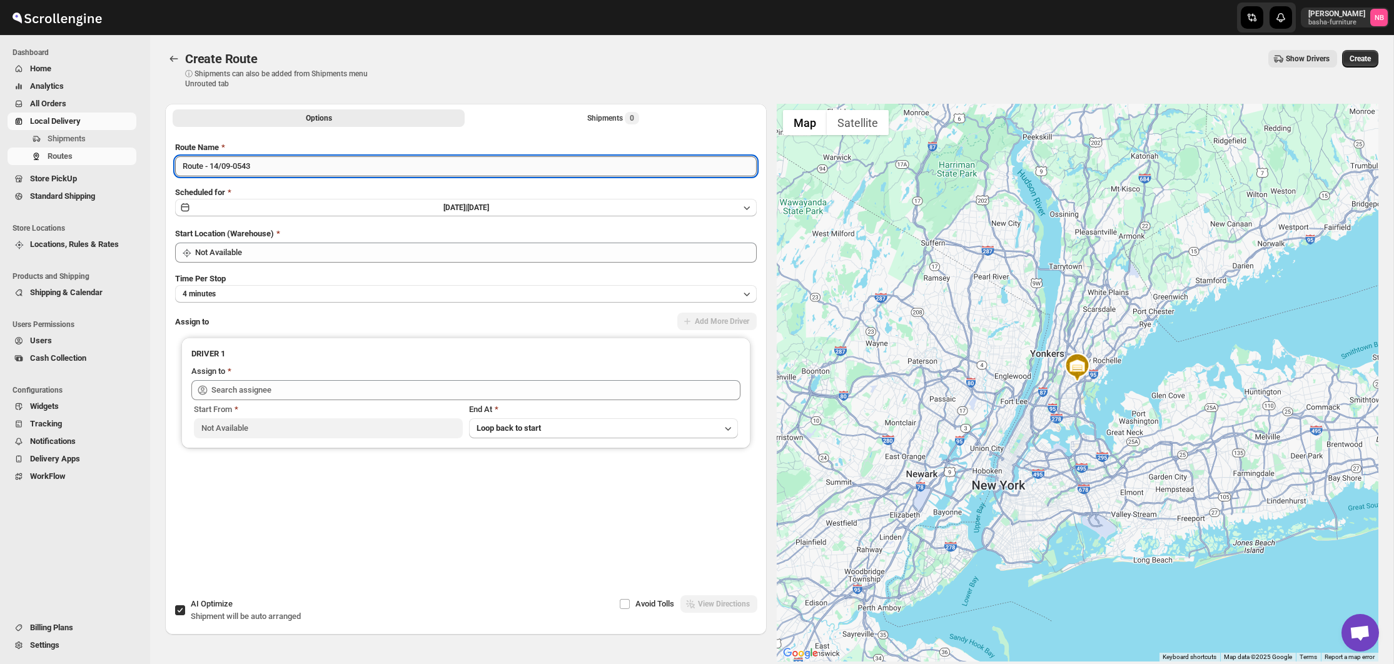
click at [391, 168] on input "Route - 14/09-0543" at bounding box center [465, 166] width 581 height 20
click at [241, 166] on input "(9/20/250 [MEDICAL_DATA] Coffee Table" at bounding box center [465, 166] width 581 height 20
type input "(9/20/250 Ameen Coffee Table"
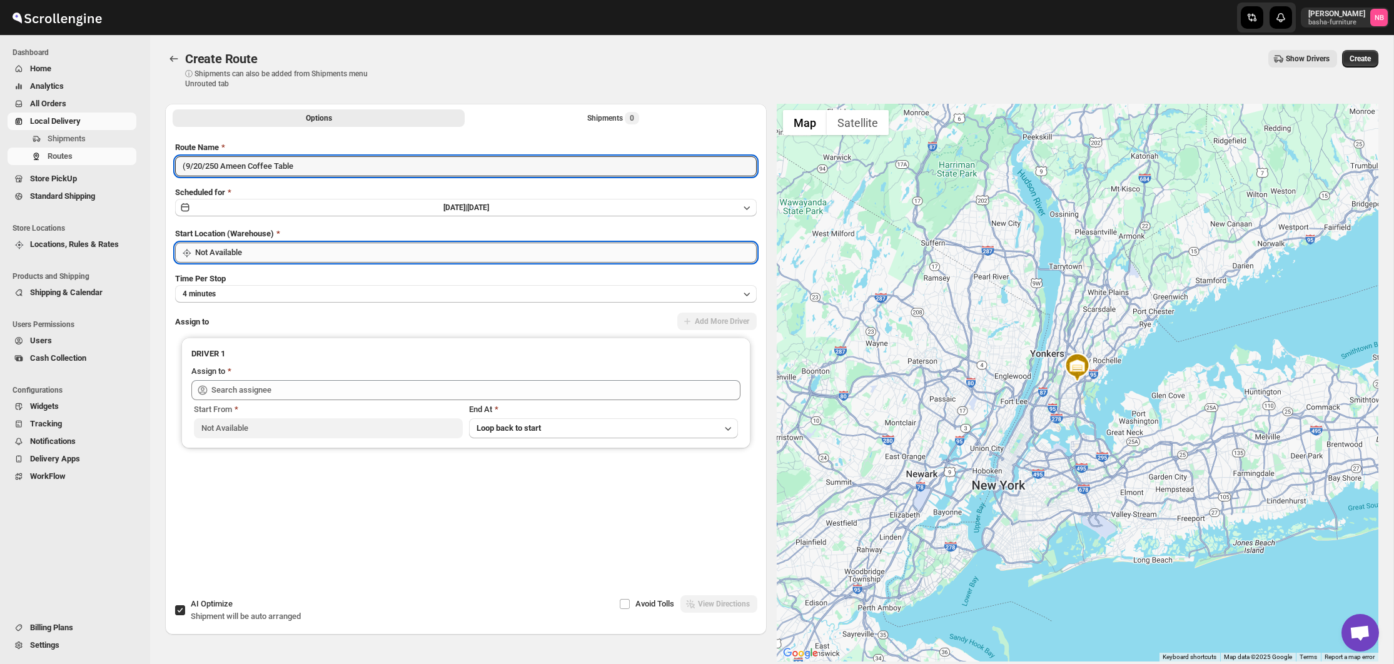
drag, startPoint x: 315, startPoint y: 254, endPoint x: 311, endPoint y: 261, distance: 7.3
click at [314, 254] on input "Not Available" at bounding box center [475, 253] width 561 height 20
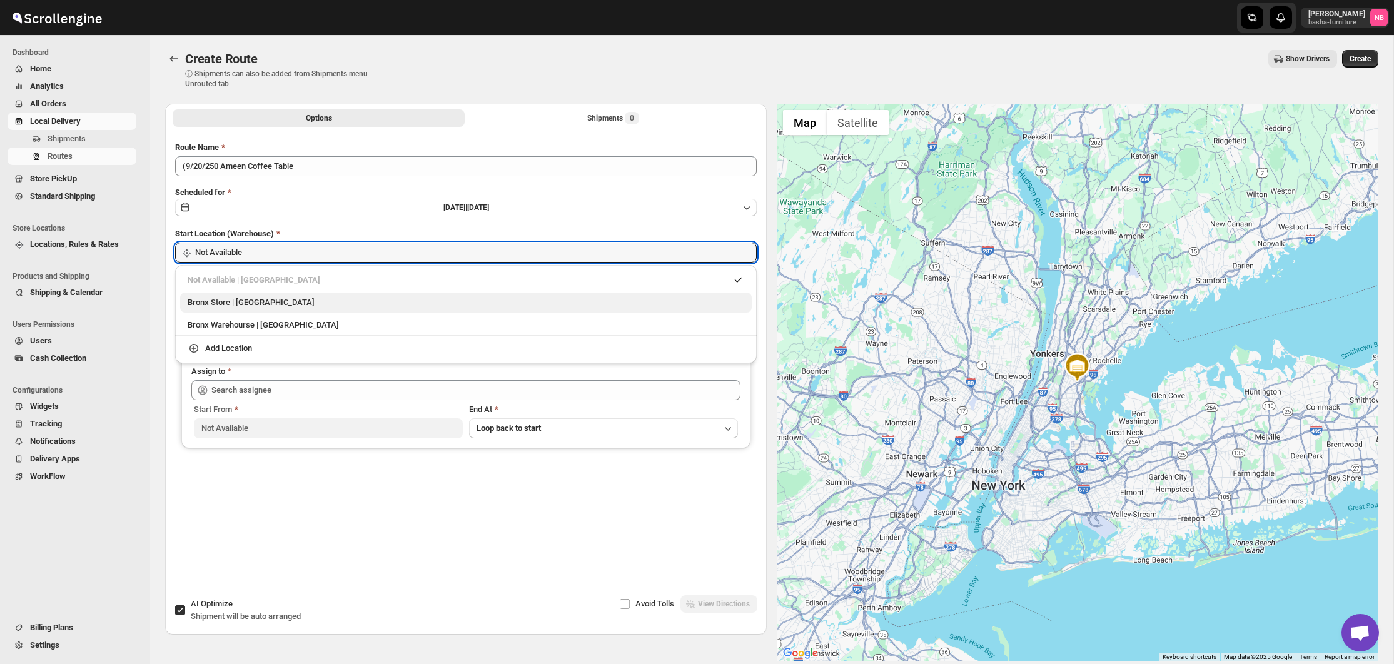
click at [296, 299] on div "Bronx Store | [GEOGRAPHIC_DATA]" at bounding box center [466, 302] width 556 height 13
type input "Bronx Store"
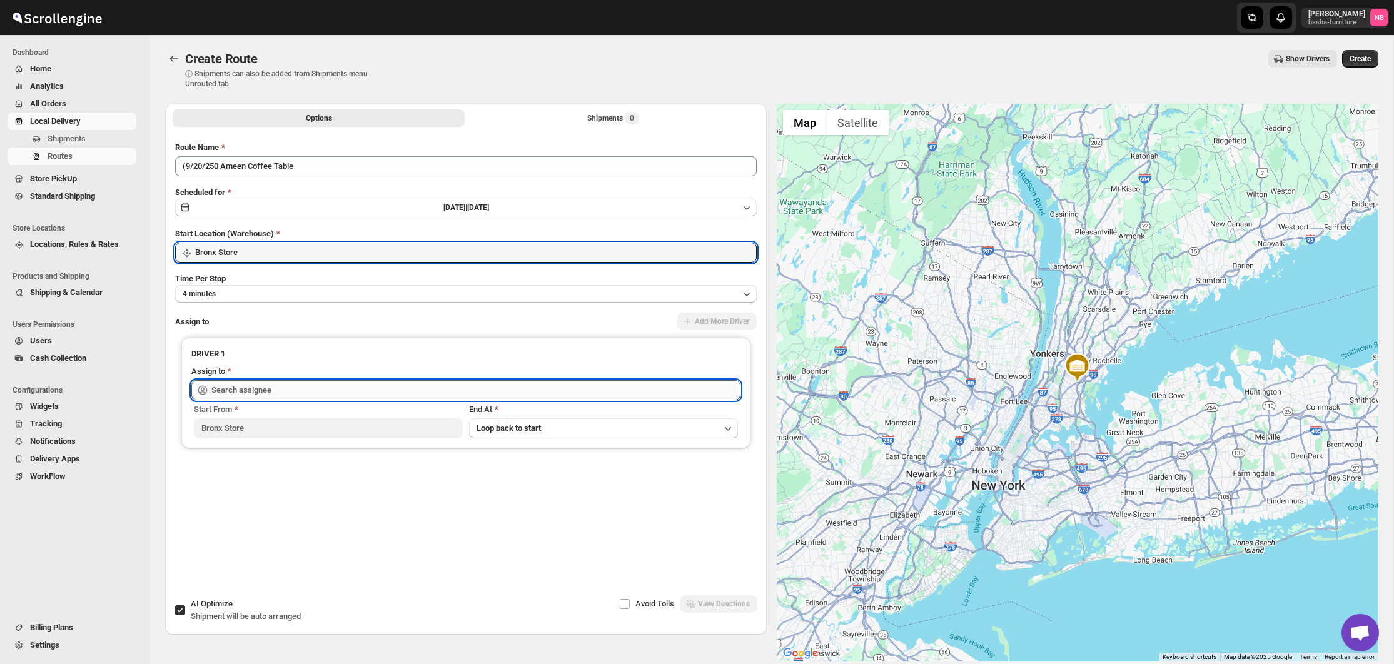
click at [274, 391] on input "text" at bounding box center [475, 390] width 529 height 20
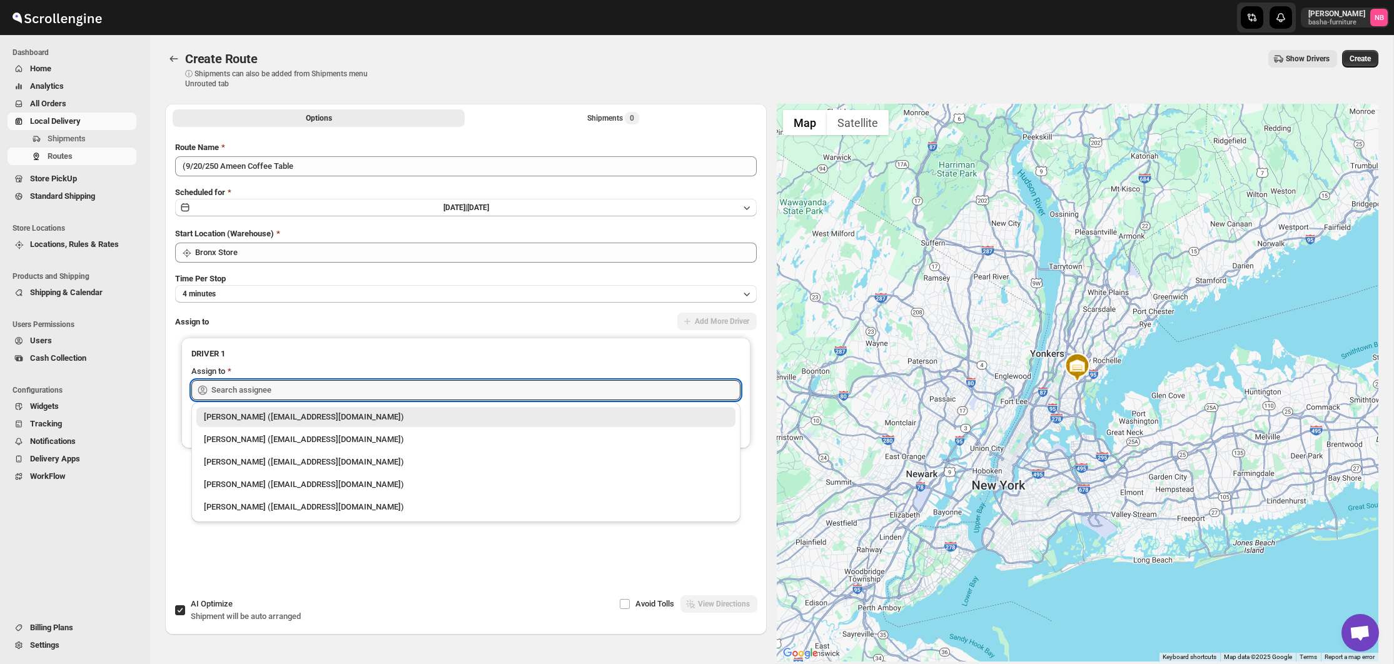
click at [278, 427] on li "[PERSON_NAME] ([EMAIL_ADDRESS][DOMAIN_NAME])" at bounding box center [465, 438] width 549 height 23
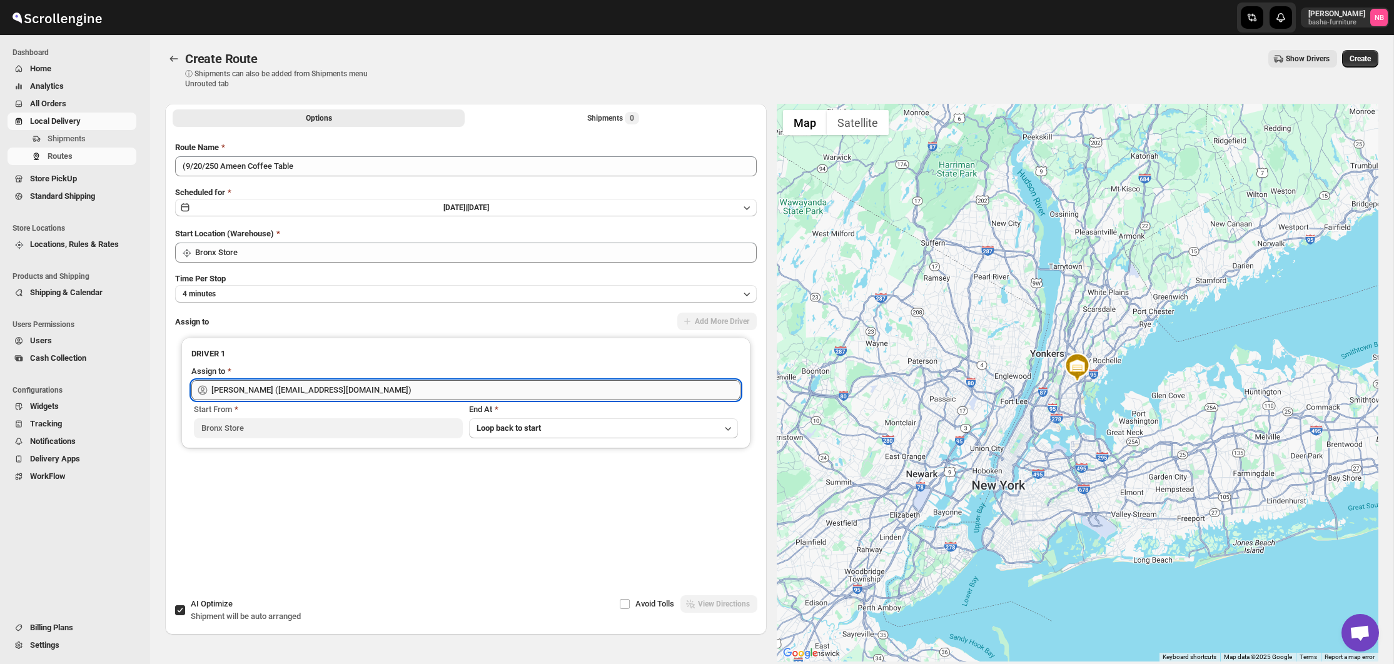
click at [294, 389] on input "[PERSON_NAME] ([EMAIL_ADDRESS][DOMAIN_NAME])" at bounding box center [475, 390] width 529 height 20
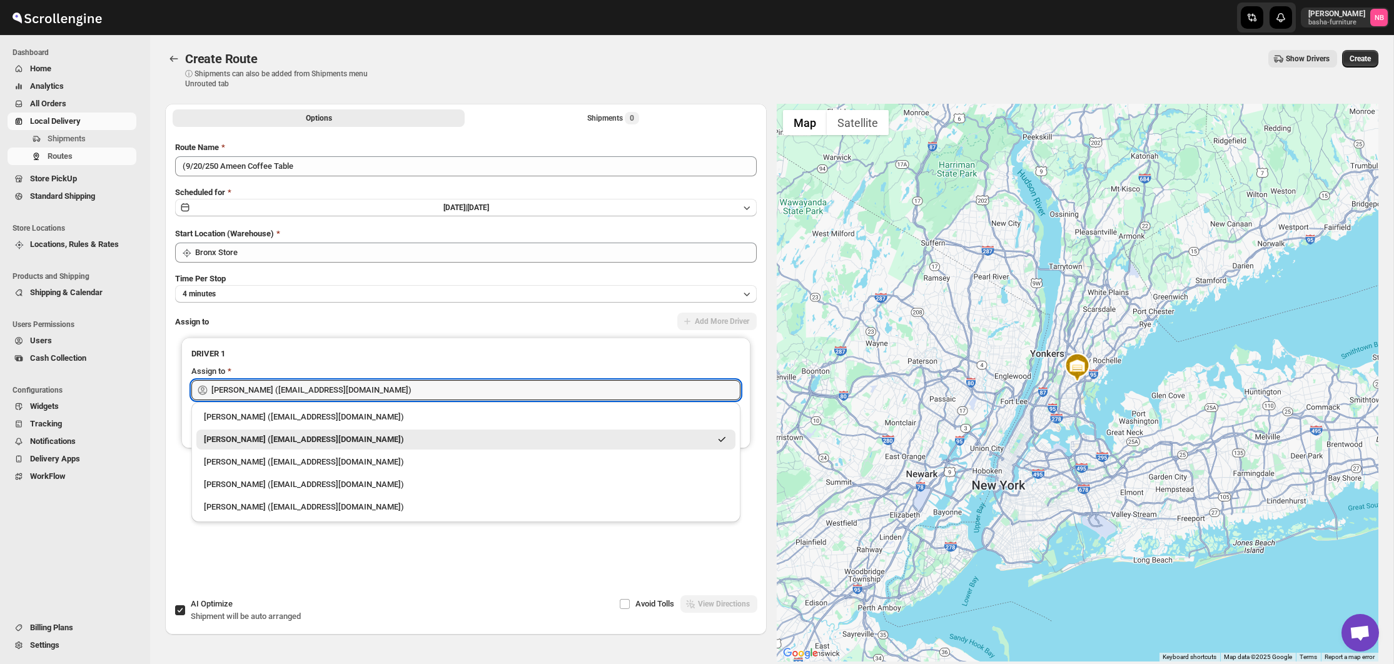
click at [273, 413] on div "[PERSON_NAME] ([EMAIL_ADDRESS][DOMAIN_NAME])" at bounding box center [466, 417] width 524 height 13
type input "[PERSON_NAME] ([EMAIL_ADDRESS][DOMAIN_NAME])"
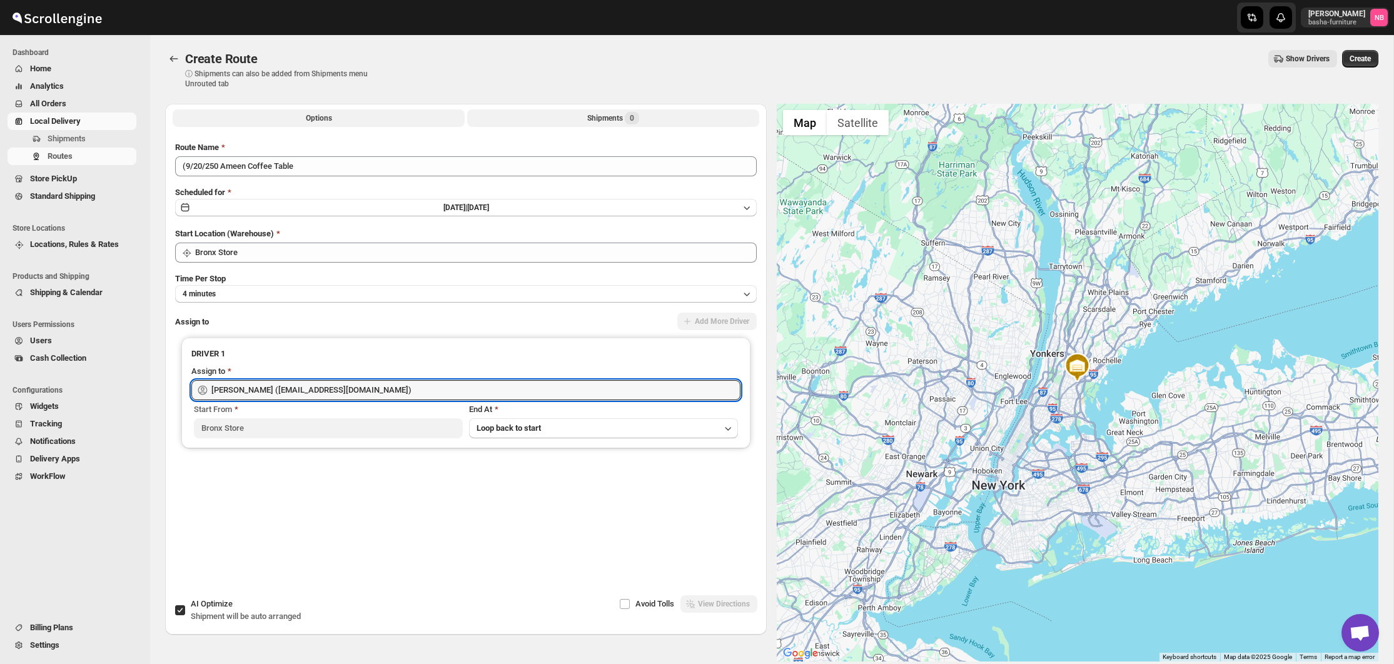
click at [575, 122] on button "Shipments 0" at bounding box center [613, 118] width 292 height 18
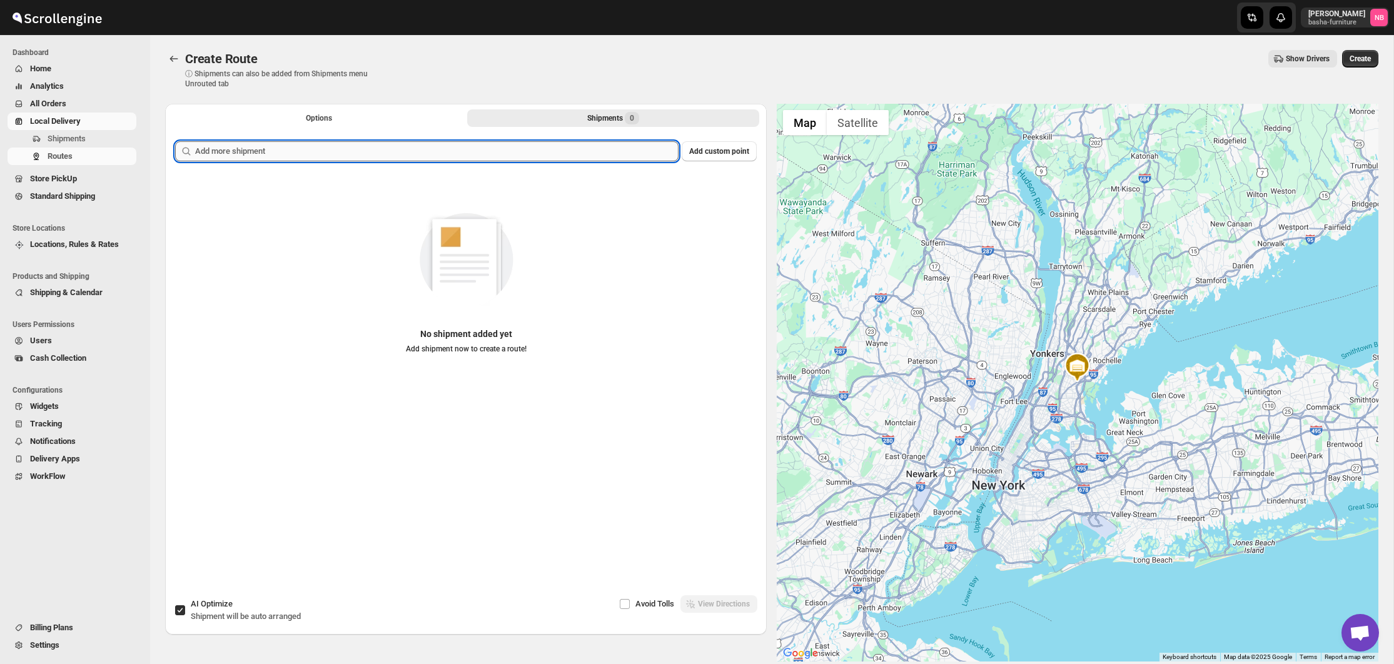
click at [540, 161] on input "text" at bounding box center [436, 151] width 483 height 20
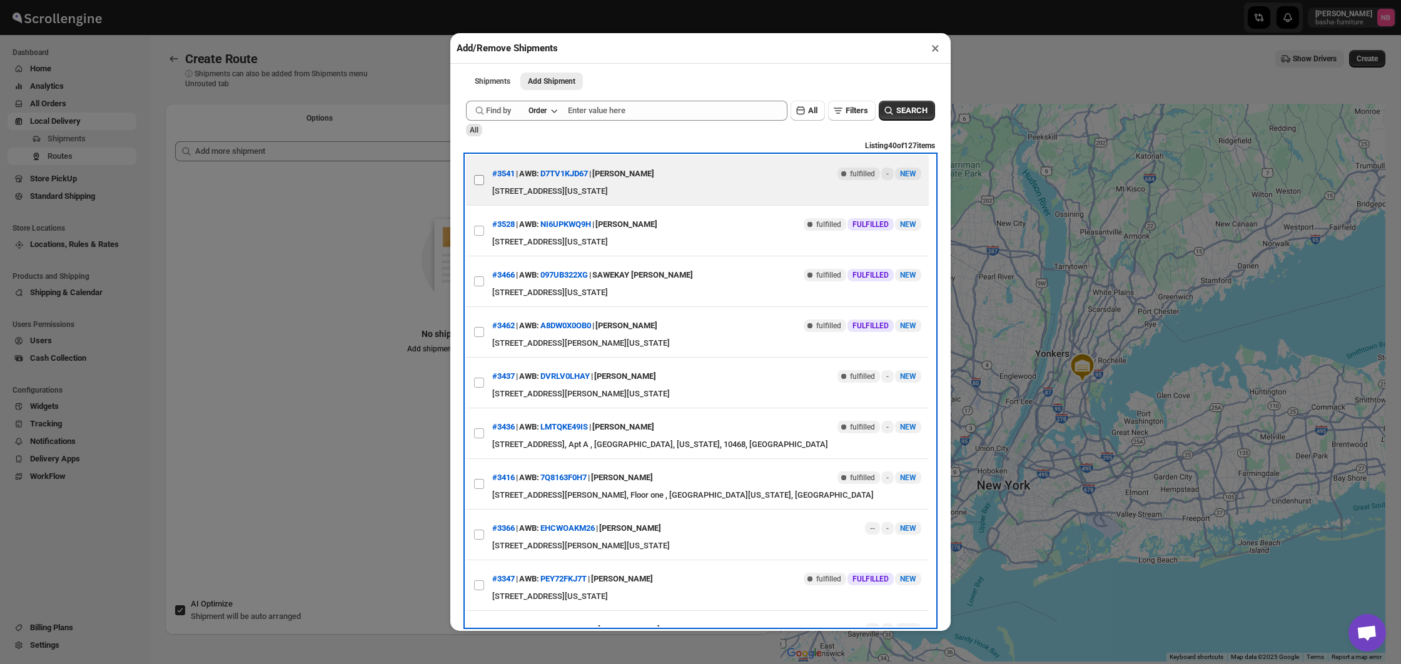
click at [485, 176] on label "View details for 68c736e88f29d9ce0bedb150" at bounding box center [479, 180] width 26 height 50
click at [484, 176] on input "View details for 68c736e88f29d9ce0bedb150" at bounding box center [479, 180] width 10 height 10
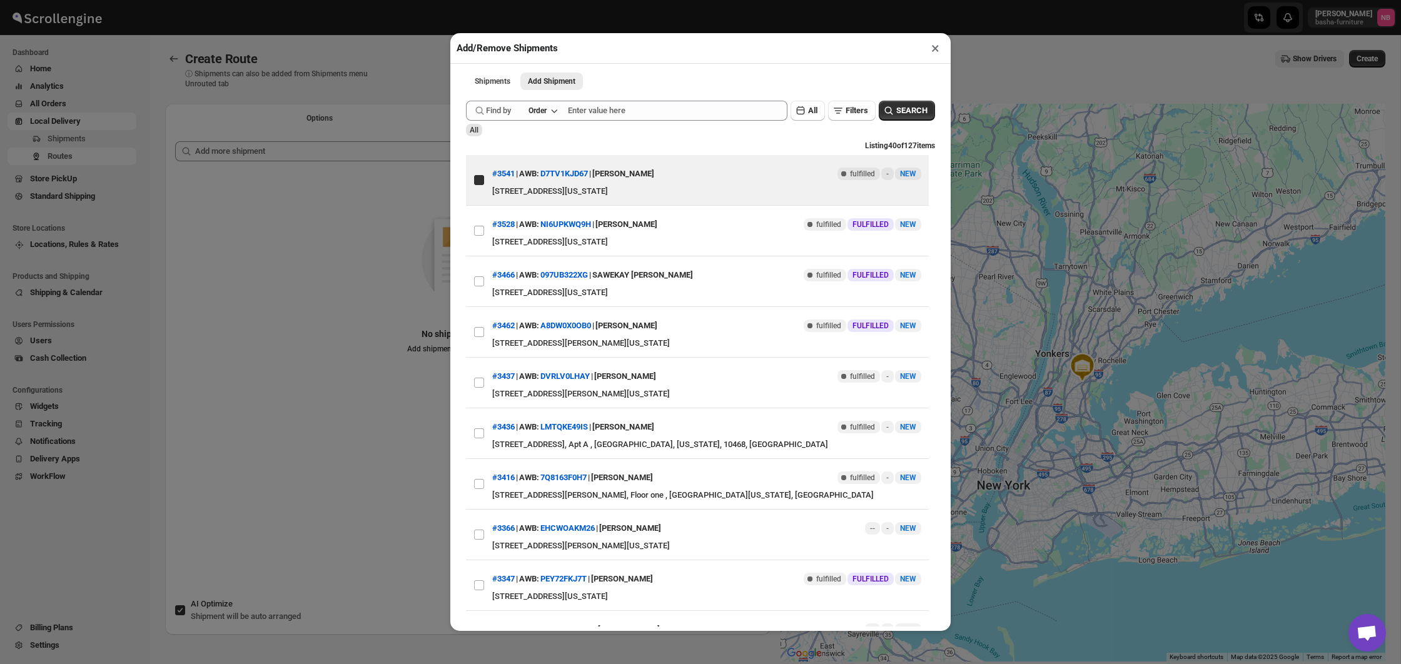
checkbox input "true"
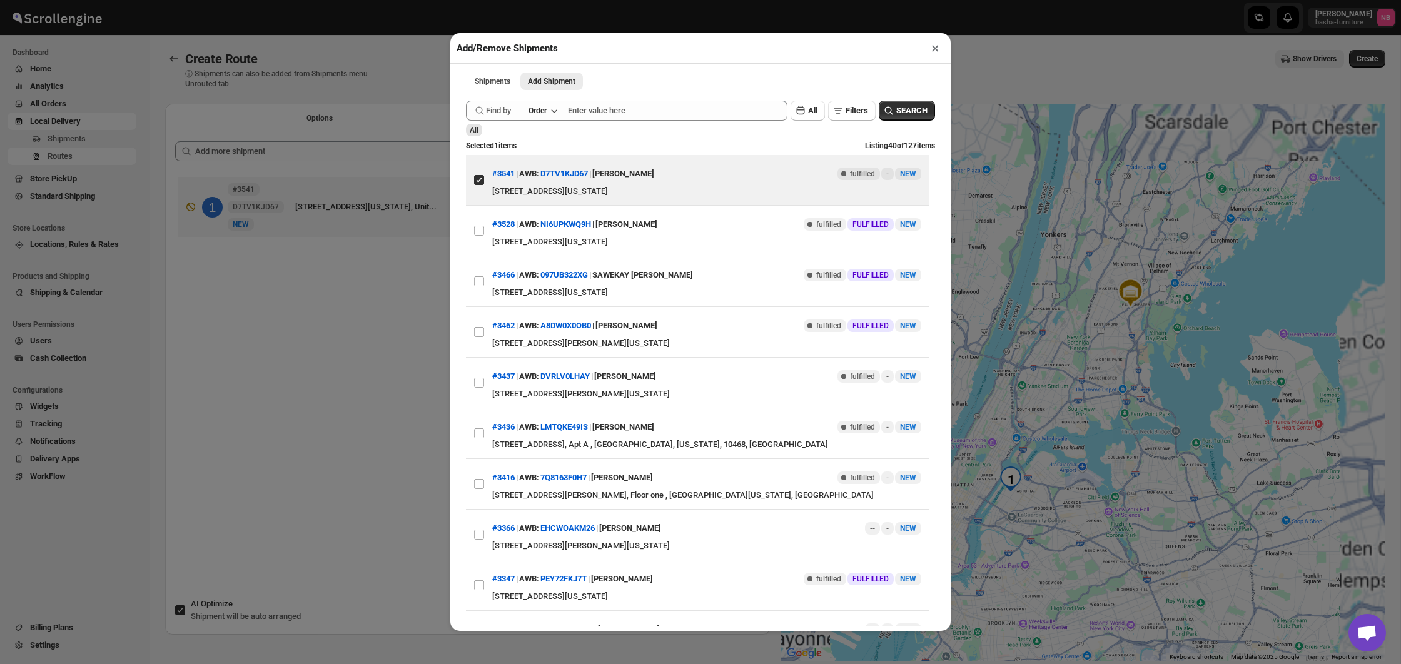
click at [390, 281] on div "Add/Remove Shipments × Shipments Add Shipment More views Shipments Add Shipment…" at bounding box center [700, 332] width 1401 height 664
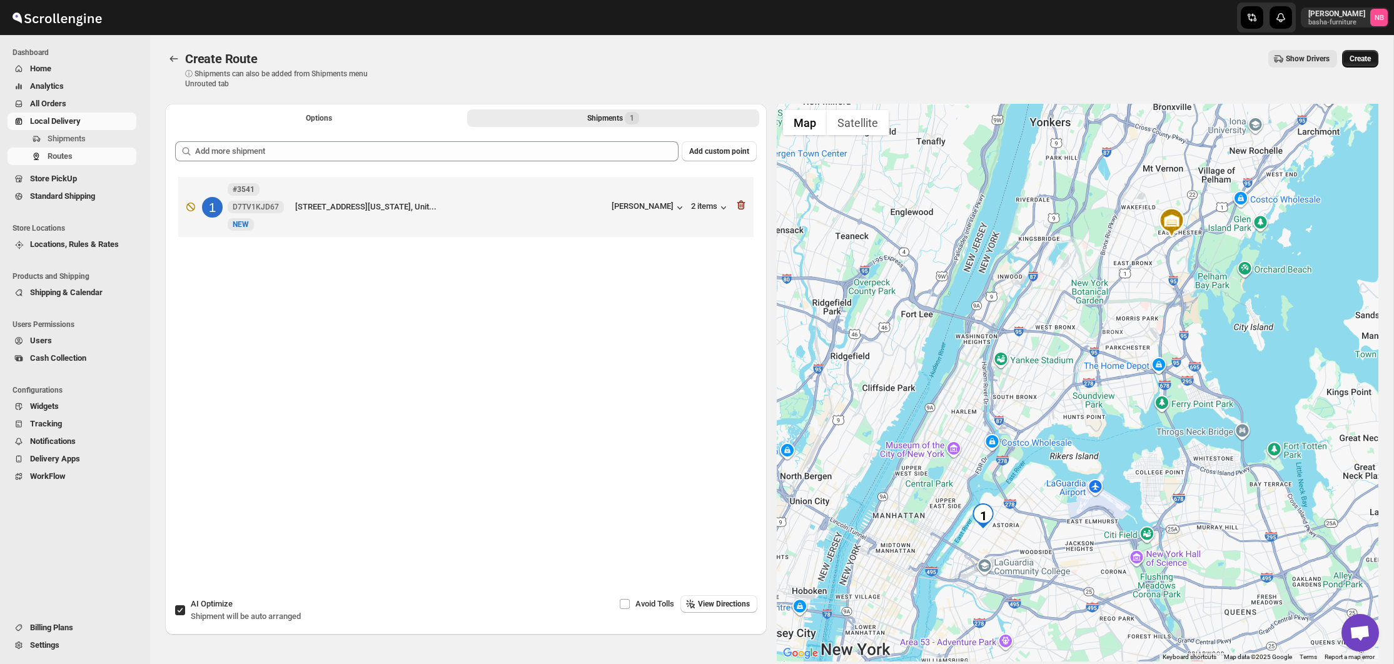
click at [1367, 64] on button "Create" at bounding box center [1360, 59] width 36 height 18
